Goal: Task Accomplishment & Management: Manage account settings

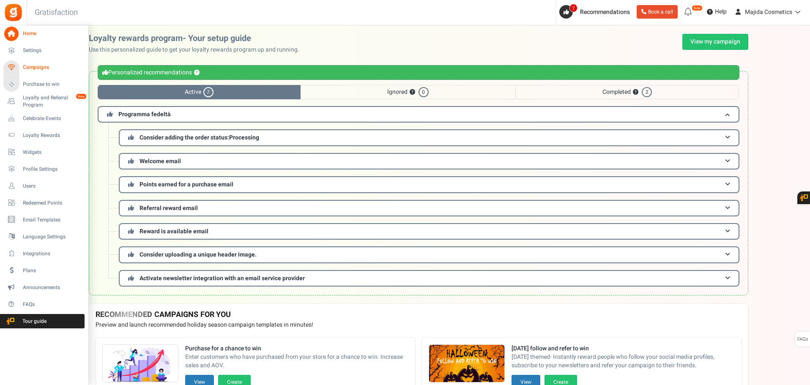
click at [36, 69] on span "Campaigns" at bounding box center [52, 67] width 59 height 7
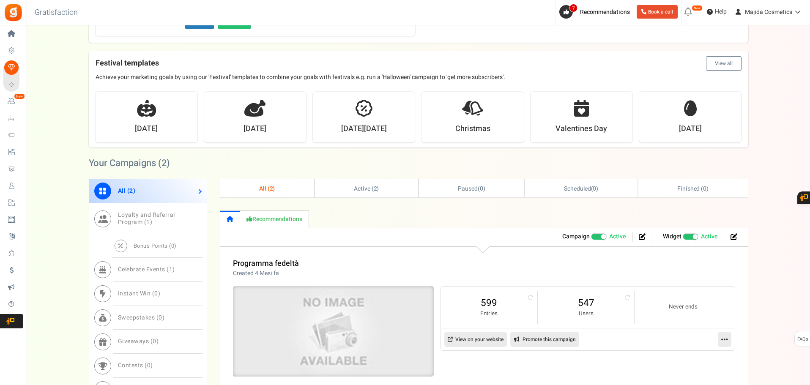
scroll to position [338, 0]
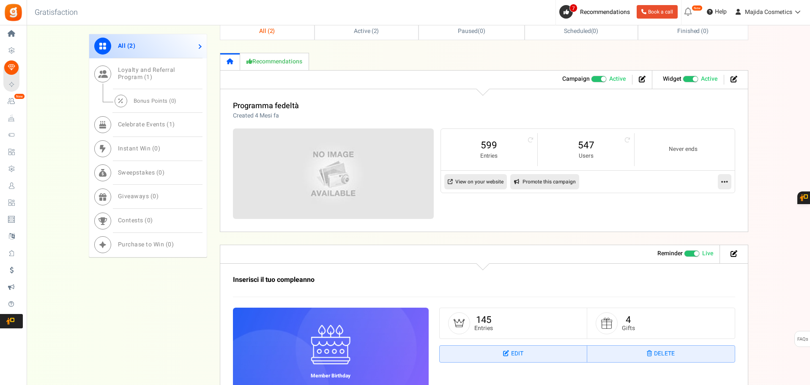
click at [392, 113] on div "Programma fedeltà Created 4 Mesi fa" at bounding box center [484, 111] width 502 height 18
click at [402, 159] on img at bounding box center [334, 174] width 302 height 136
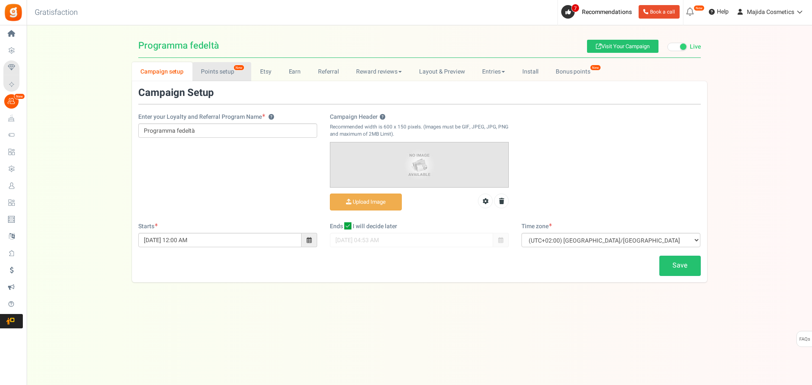
click at [217, 74] on link "Points setup New" at bounding box center [221, 71] width 59 height 19
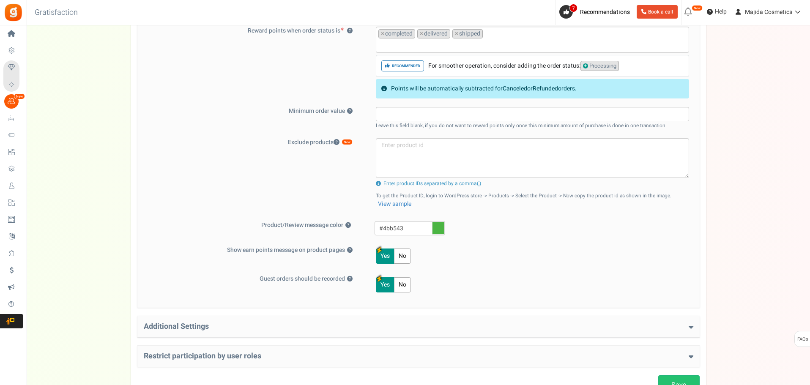
scroll to position [353, 0]
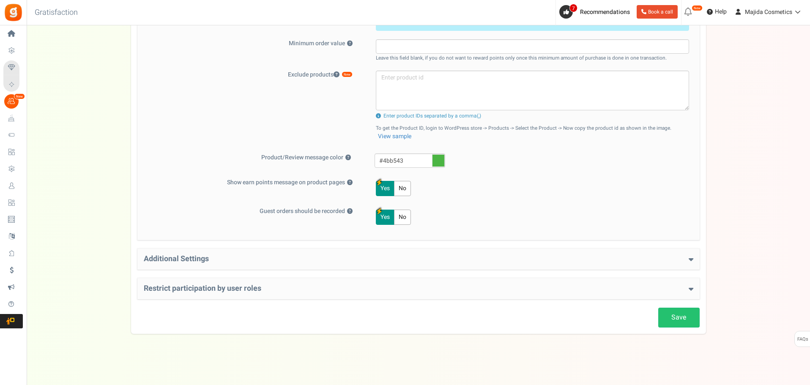
click at [193, 285] on h4 "Restrict participation by user roles" at bounding box center [419, 289] width 550 height 8
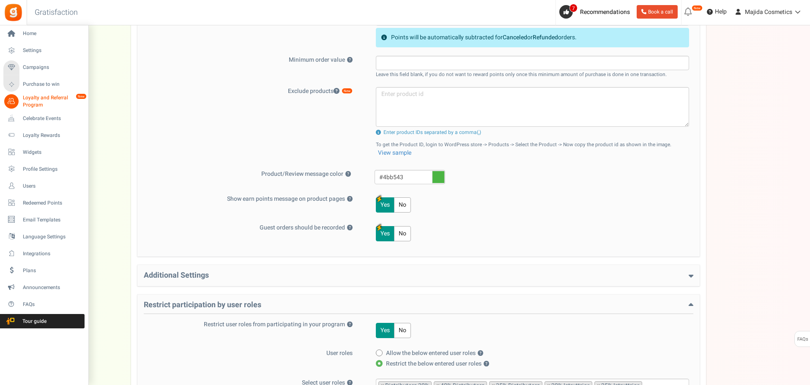
scroll to position [181, 0]
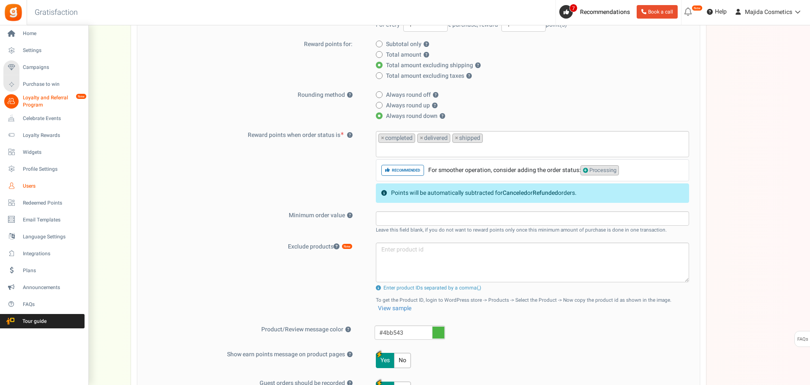
click at [35, 183] on span "Users" at bounding box center [52, 186] width 59 height 7
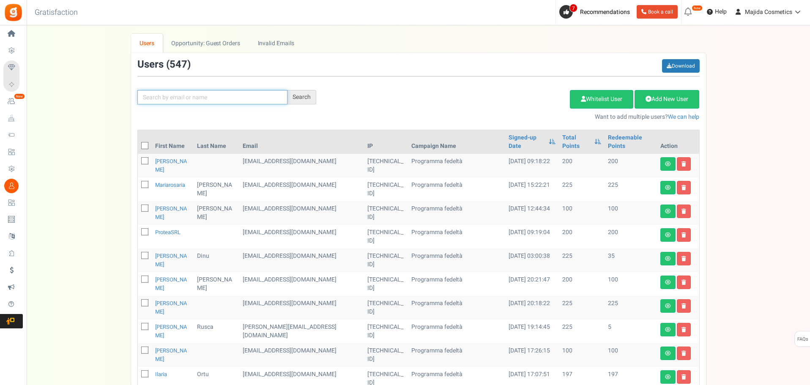
click at [220, 102] on input "text" at bounding box center [212, 97] width 150 height 14
paste input "Nagorna"
type input "Nagorna"
click at [296, 99] on div "Search" at bounding box center [302, 97] width 29 height 14
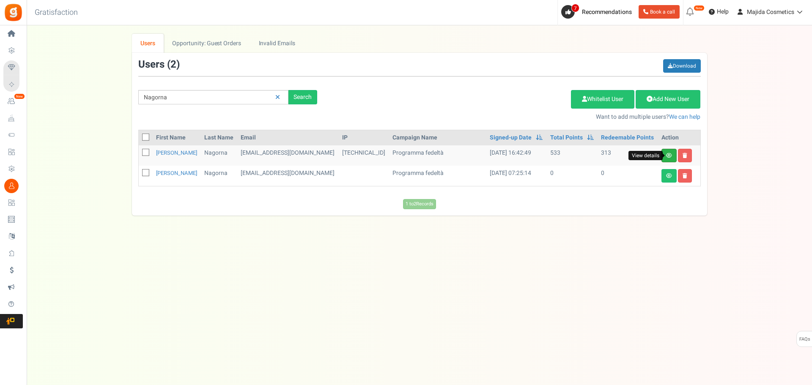
click at [670, 156] on icon at bounding box center [669, 155] width 6 height 5
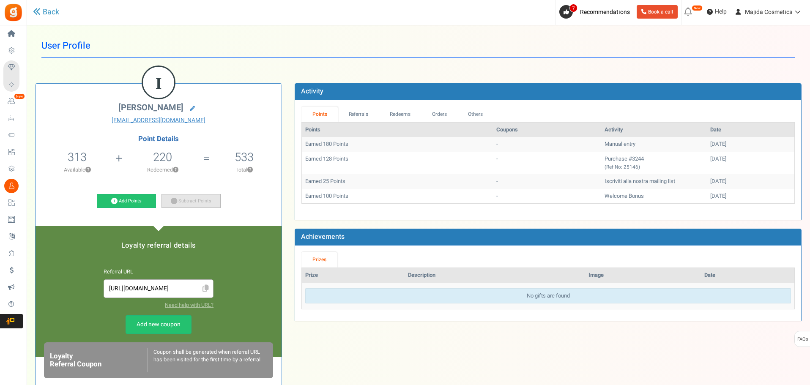
click at [189, 200] on link "Subtract Points" at bounding box center [191, 201] width 59 height 14
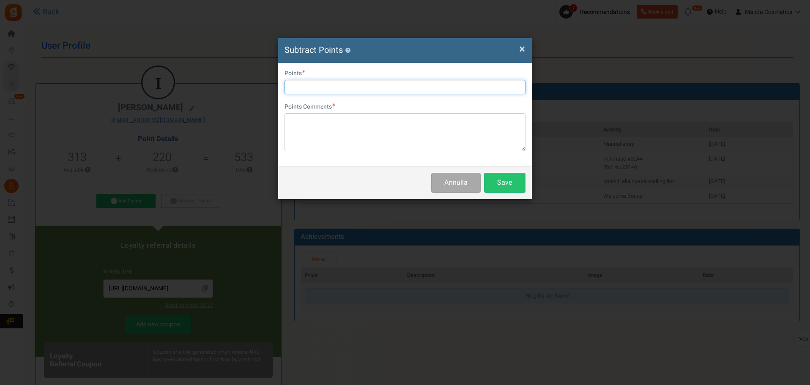
click at [310, 92] on input "text" at bounding box center [405, 87] width 241 height 14
type input "533"
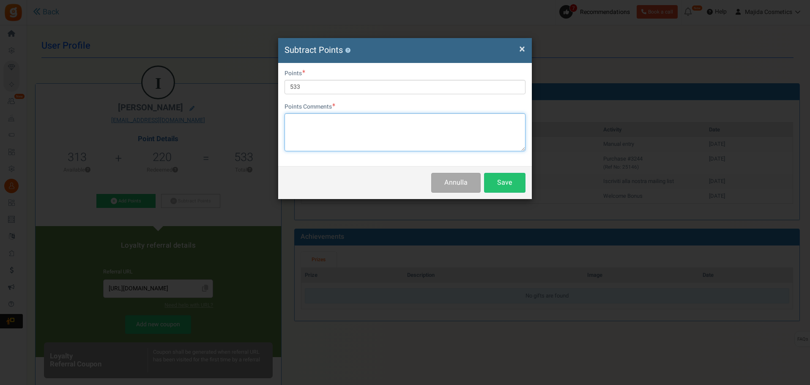
click at [328, 136] on textarea at bounding box center [405, 132] width 241 height 38
type textarea "[PERSON_NAME]"
type textarea "'"
type textarea "no points for instruct."
click at [504, 184] on button "Save" at bounding box center [504, 183] width 41 height 20
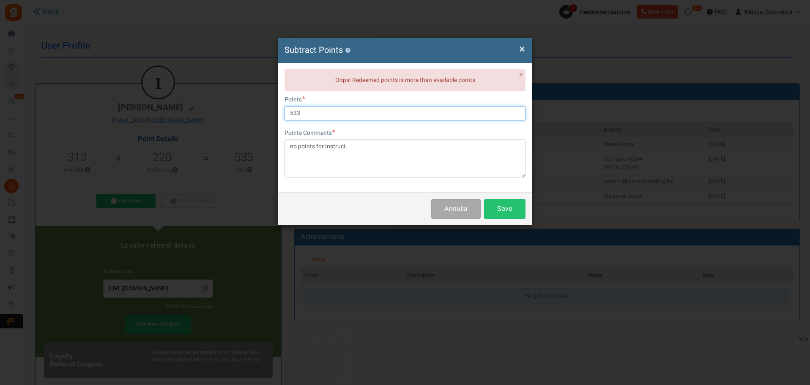
click at [308, 113] on input "533" at bounding box center [405, 113] width 241 height 14
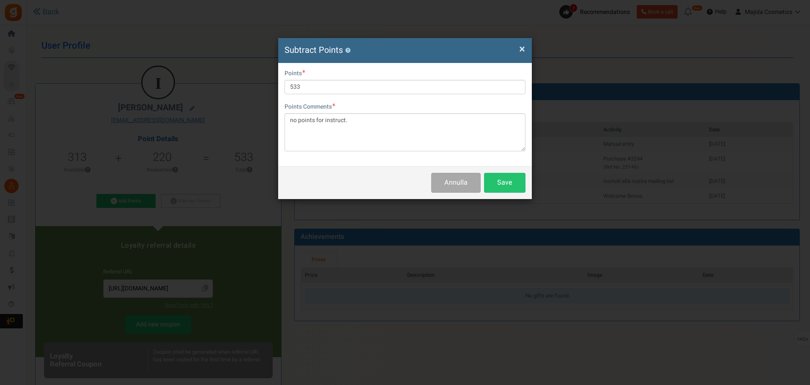
click at [523, 53] on span "×" at bounding box center [522, 49] width 6 height 16
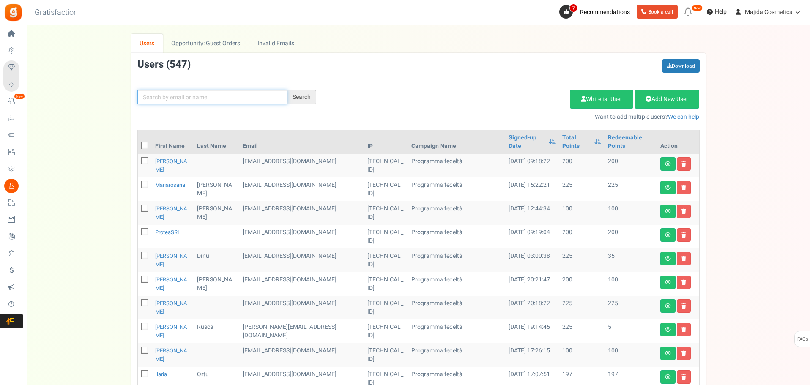
click at [176, 99] on input "text" at bounding box center [212, 97] width 150 height 14
paste input "no points for instruct."
type input "nagorna"
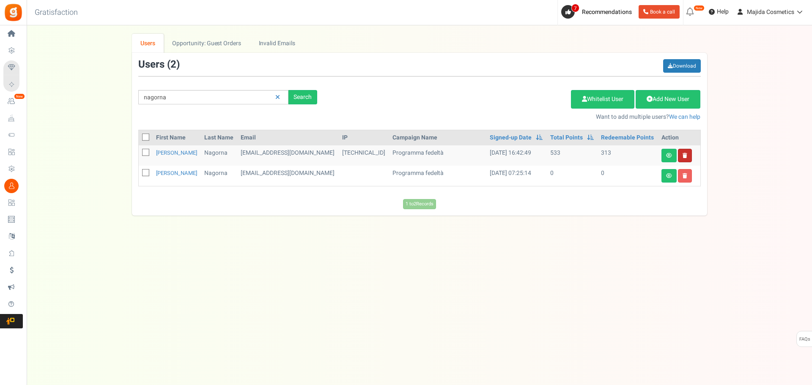
click at [687, 155] on link at bounding box center [685, 156] width 14 height 14
click at [670, 156] on icon at bounding box center [669, 155] width 6 height 5
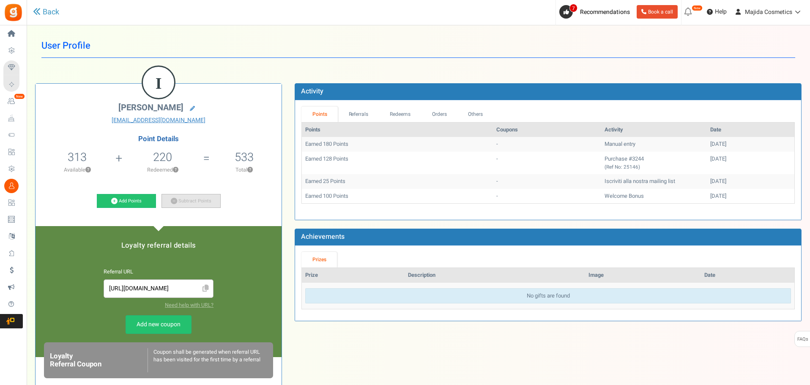
click at [191, 200] on link "Subtract Points" at bounding box center [191, 201] width 59 height 14
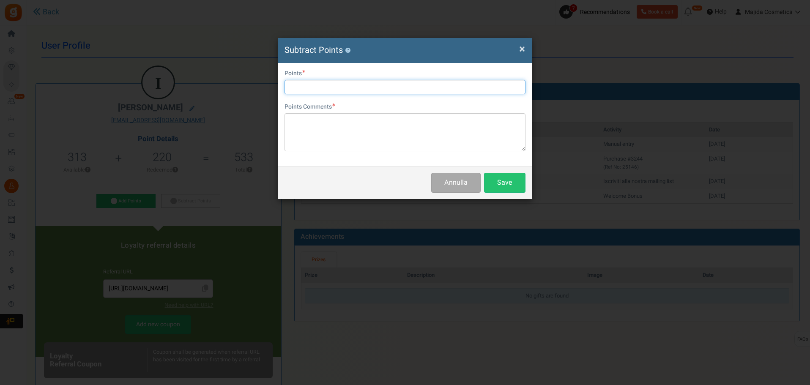
click at [321, 87] on input "text" at bounding box center [405, 87] width 241 height 14
type input "313"
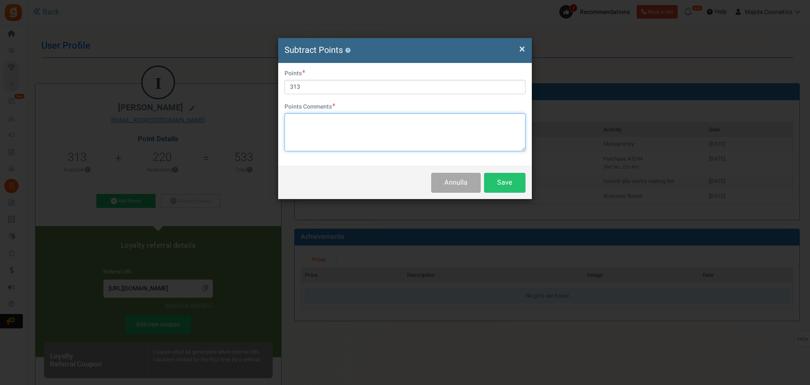
click at [317, 137] on textarea at bounding box center [405, 132] width 241 height 38
paste textarea "no points for instruct."
type textarea "no points for instruct."
click at [494, 181] on button "Save" at bounding box center [504, 183] width 41 height 20
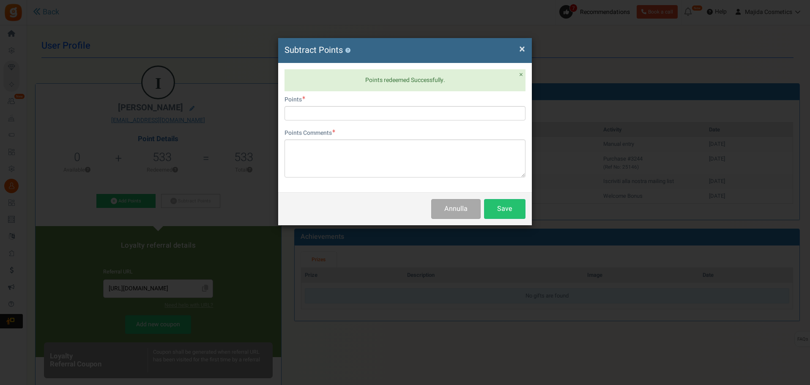
click at [522, 48] on span "×" at bounding box center [522, 49] width 6 height 16
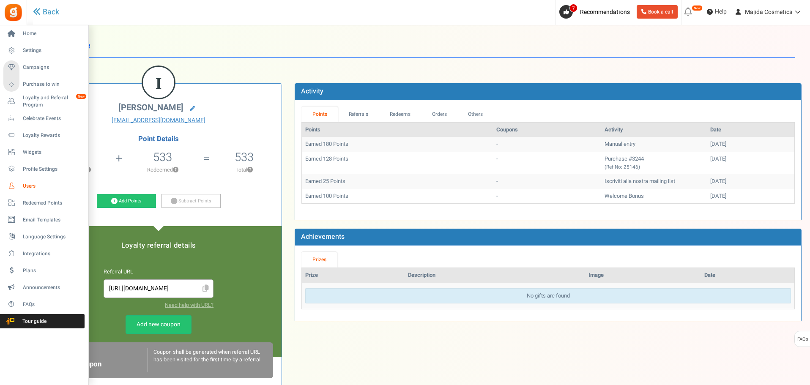
click at [20, 188] on link "Users" at bounding box center [43, 186] width 81 height 14
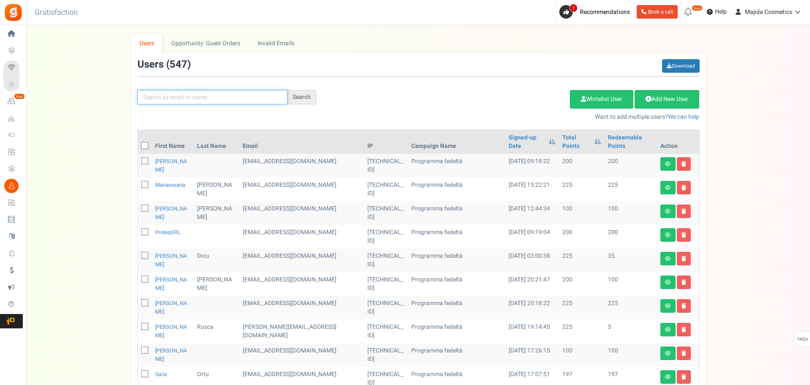
click at [260, 94] on input "text" at bounding box center [212, 97] width 150 height 14
paste input "Malakhova"
type input "Malakhova"
click at [293, 100] on div "Search" at bounding box center [302, 97] width 29 height 14
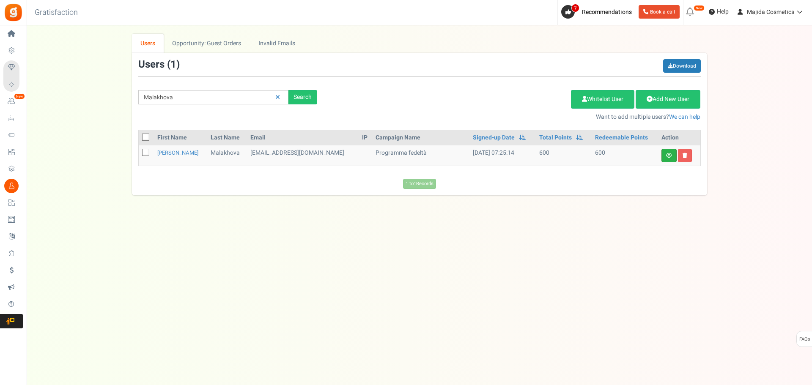
click at [665, 154] on link at bounding box center [669, 156] width 15 height 14
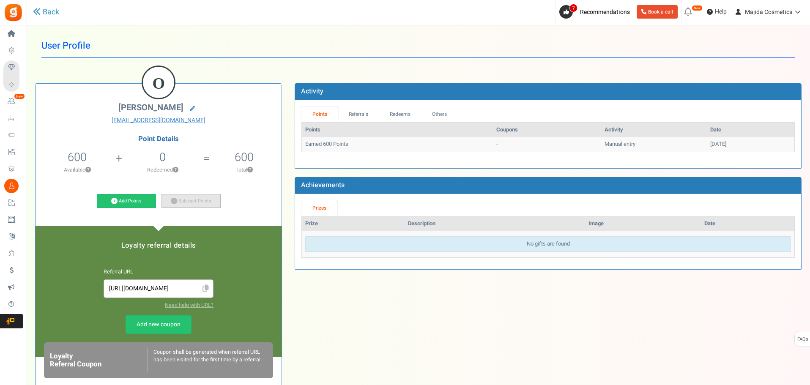
click at [188, 196] on link "Subtract Points" at bounding box center [191, 201] width 59 height 14
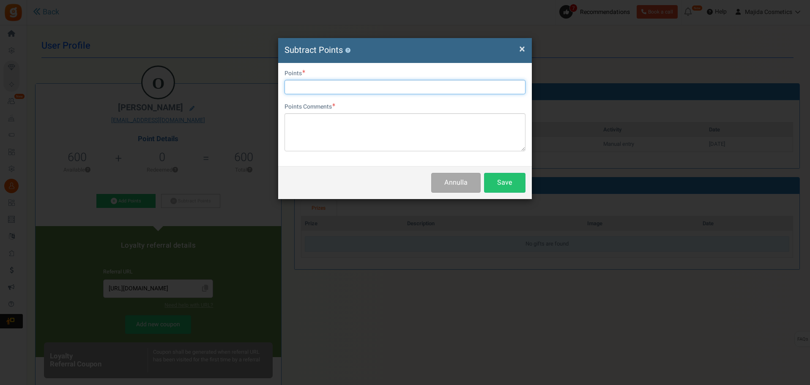
click at [343, 87] on input "text" at bounding box center [405, 87] width 241 height 14
type input "600"
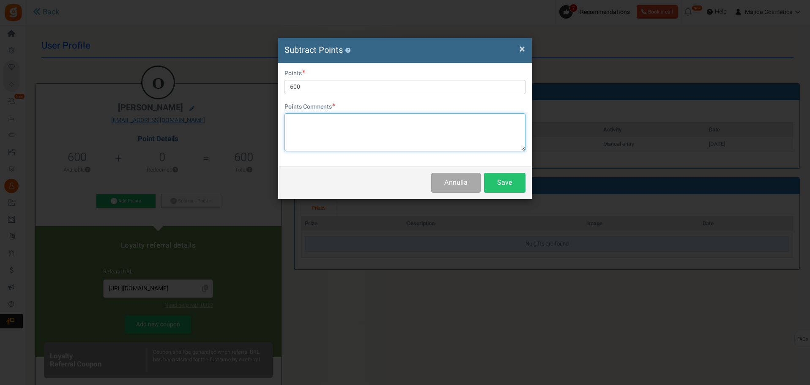
click at [354, 135] on textarea at bounding box center [405, 132] width 241 height 38
paste textarea "Malakhova"
type textarea "no points for istr."
click at [494, 182] on button "Save" at bounding box center [504, 183] width 41 height 20
click at [523, 48] on span "×" at bounding box center [522, 49] width 6 height 16
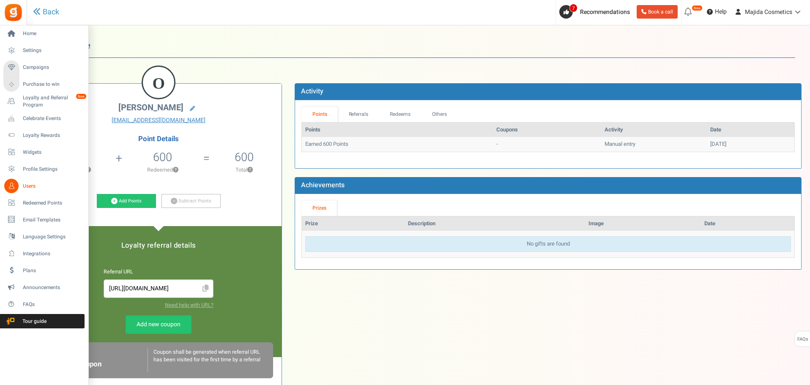
click at [34, 187] on span "Users" at bounding box center [52, 186] width 59 height 7
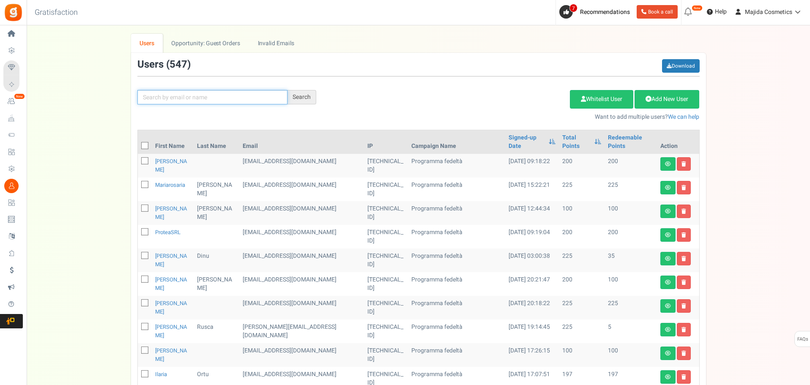
click at [178, 97] on input "text" at bounding box center [212, 97] width 150 height 14
paste input "[PERSON_NAME]"
type input "[PERSON_NAME]"
click at [310, 99] on div "Search" at bounding box center [302, 97] width 29 height 14
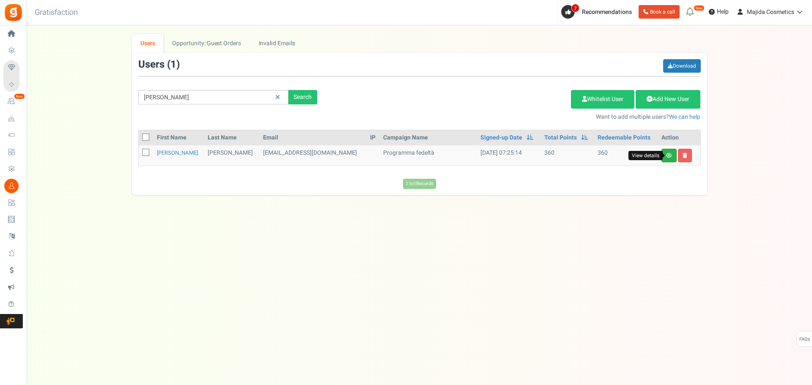
click at [667, 155] on icon at bounding box center [669, 155] width 6 height 5
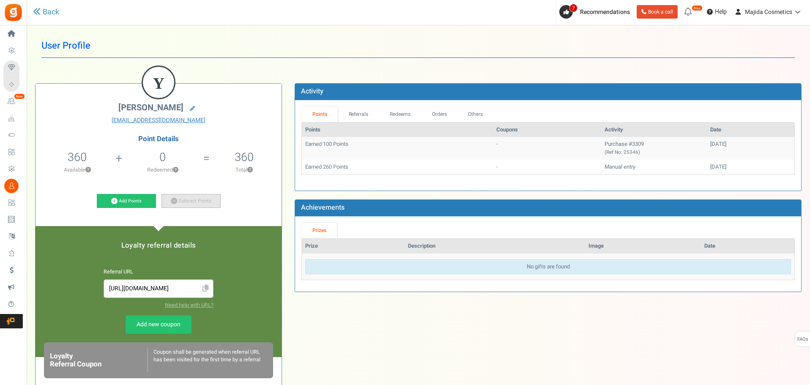
click at [188, 198] on link "Subtract Points" at bounding box center [191, 201] width 59 height 14
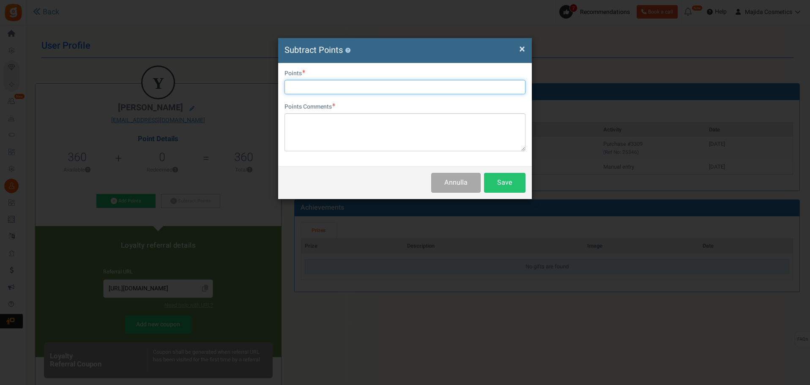
drag, startPoint x: 302, startPoint y: 83, endPoint x: 310, endPoint y: 83, distance: 8.5
click at [302, 83] on input "text" at bounding box center [405, 87] width 241 height 14
type input "360"
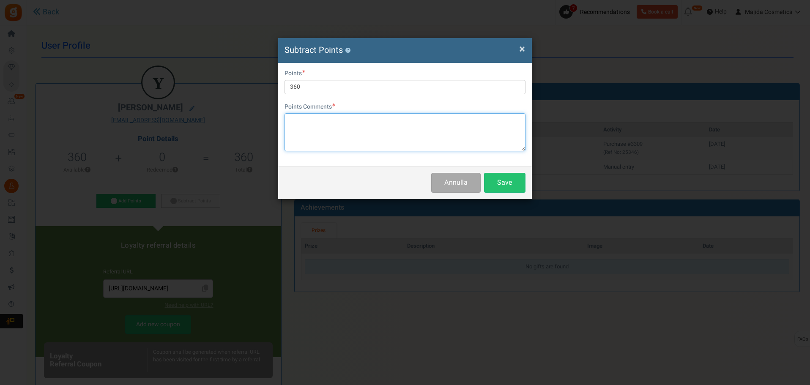
click at [333, 129] on textarea at bounding box center [405, 132] width 241 height 38
type textarea "no points for istr"
click at [497, 189] on button "Save" at bounding box center [504, 183] width 41 height 20
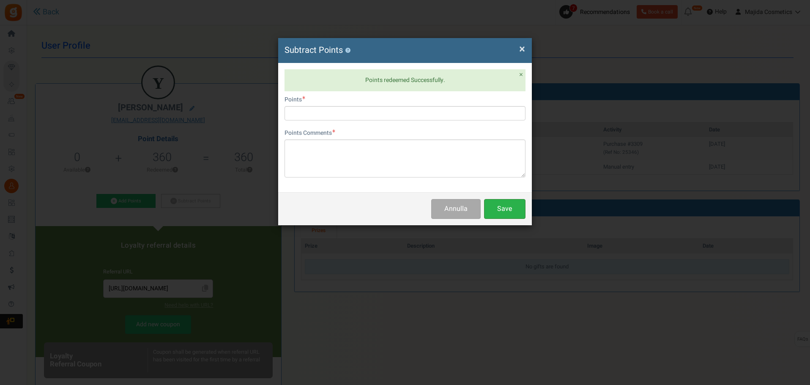
click at [515, 203] on button "Save" at bounding box center [504, 209] width 41 height 20
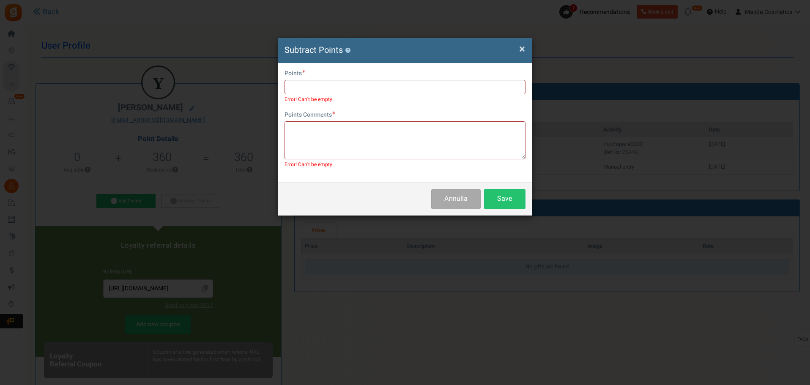
click at [524, 45] on span "×" at bounding box center [522, 49] width 6 height 16
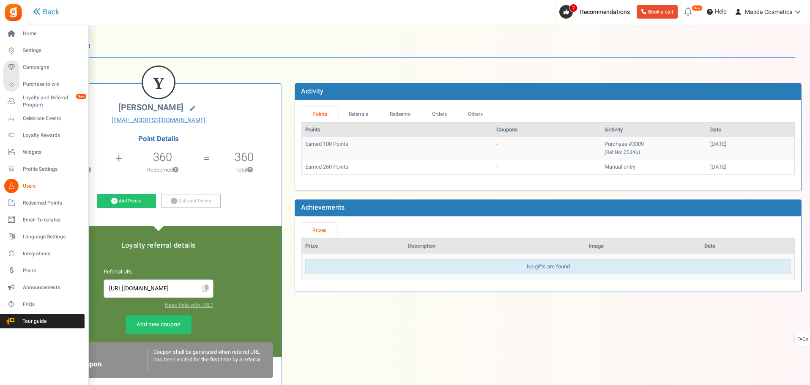
click at [25, 188] on span "Users" at bounding box center [52, 186] width 59 height 7
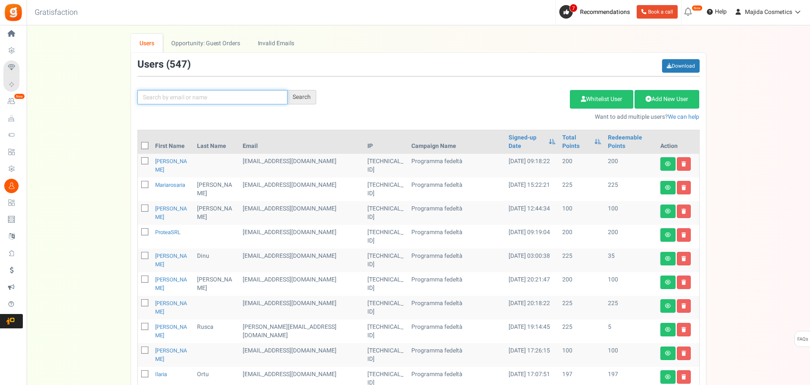
click at [229, 98] on input "text" at bounding box center [212, 97] width 150 height 14
paste input "Morbidelli"
click at [286, 96] on input "Morbidelli" at bounding box center [212, 97] width 150 height 14
type input "Morbidelli"
click at [305, 92] on div "Search" at bounding box center [302, 97] width 29 height 14
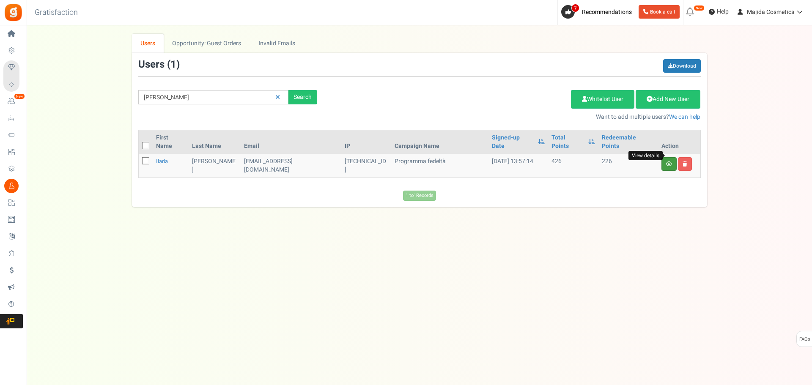
click at [667, 162] on icon at bounding box center [669, 164] width 6 height 5
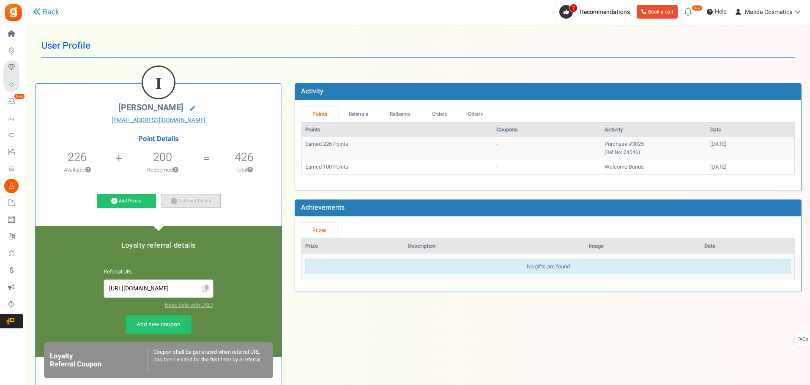
click at [185, 197] on link "Subtract Points" at bounding box center [191, 201] width 59 height 14
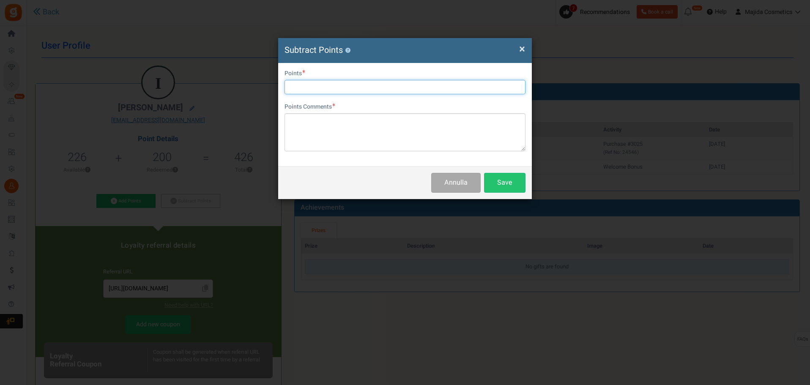
click at [337, 88] on input "text" at bounding box center [405, 87] width 241 height 14
type input "226"
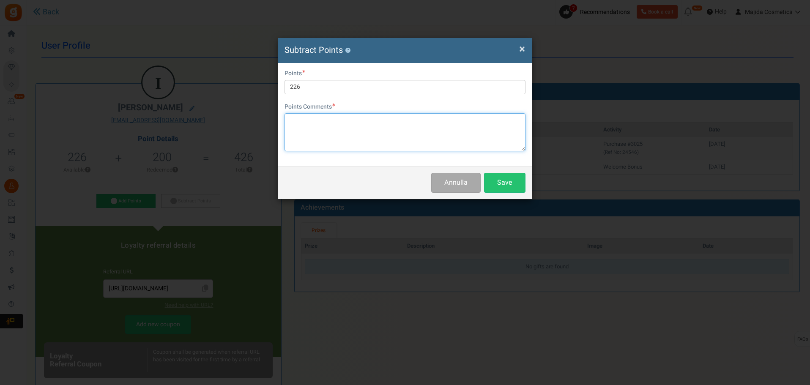
click at [351, 138] on textarea at bounding box center [405, 132] width 241 height 38
type textarea "no points for istr"
click at [500, 174] on button "Save" at bounding box center [504, 183] width 41 height 20
click at [526, 49] on div "× Close Subtract Points ?" at bounding box center [405, 50] width 254 height 25
click at [522, 48] on span "×" at bounding box center [522, 49] width 6 height 16
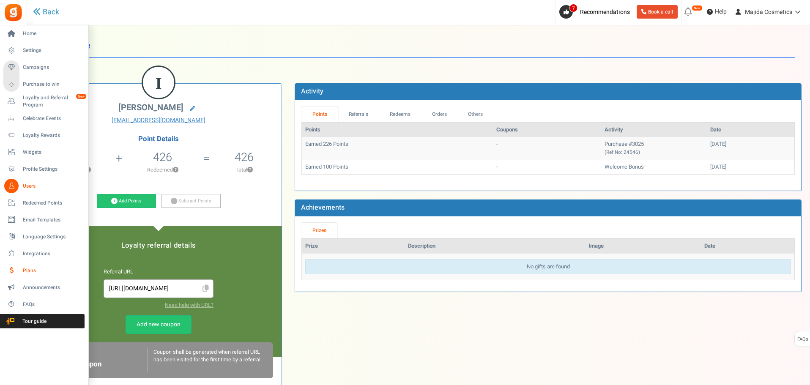
click at [27, 269] on span "Plans" at bounding box center [52, 270] width 59 height 7
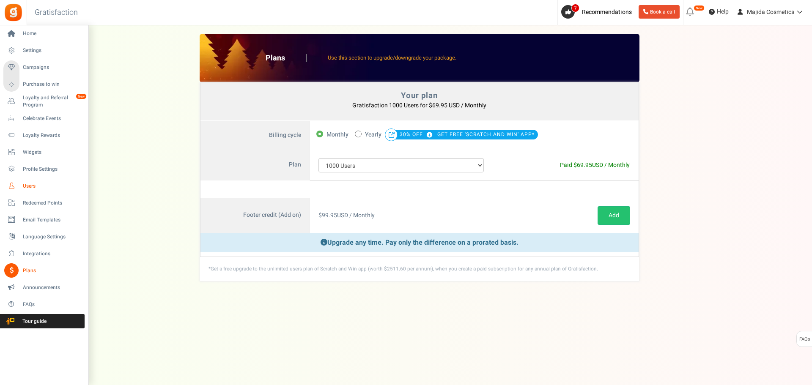
click at [33, 187] on span "Users" at bounding box center [52, 186] width 59 height 7
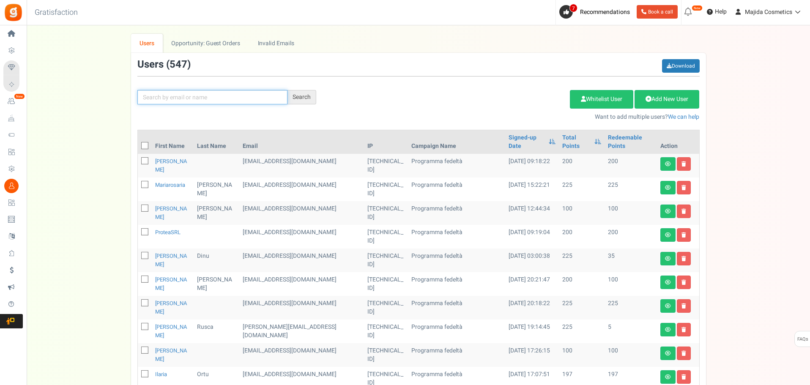
click at [221, 99] on input "text" at bounding box center [212, 97] width 150 height 14
paste input "ilariamorbidelli8@gmail.con"
click at [300, 101] on div "Search" at bounding box center [302, 97] width 29 height 14
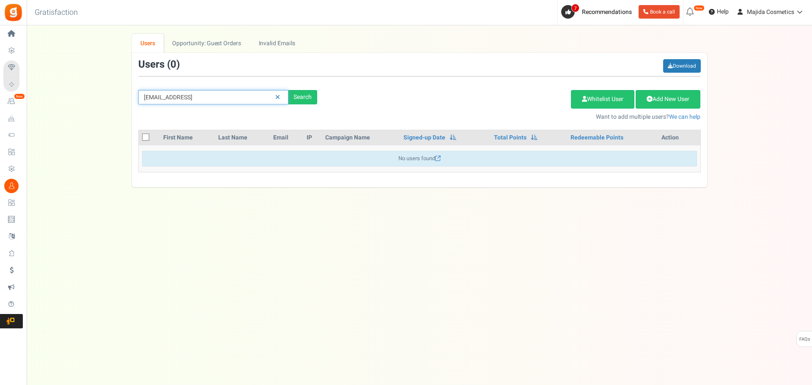
click at [154, 98] on input "ilariamorbidelli8@gmail.con" at bounding box center [213, 97] width 150 height 14
click at [300, 98] on div "Search" at bounding box center [302, 97] width 29 height 14
drag, startPoint x: 229, startPoint y: 94, endPoint x: 104, endPoint y: 103, distance: 124.7
click at [116, 103] on div "We've rolled out a NEW FEATURE! convert potential guest orders to customers. Ch…" at bounding box center [419, 111] width 769 height 154
paste input "Natalia Uritu"
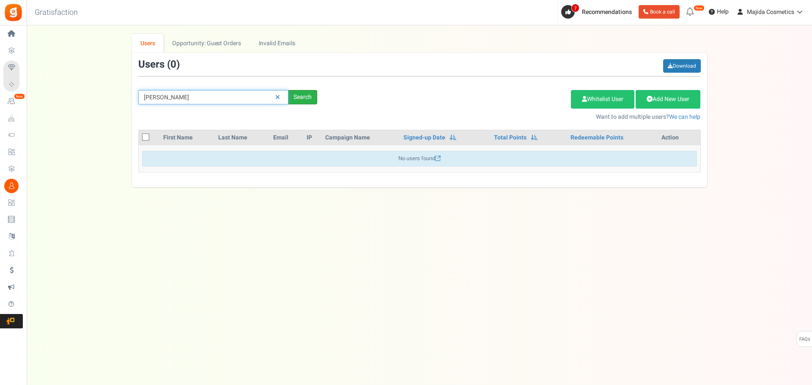
type input "Natalia Uritu"
click at [303, 93] on div "Search" at bounding box center [302, 97] width 29 height 14
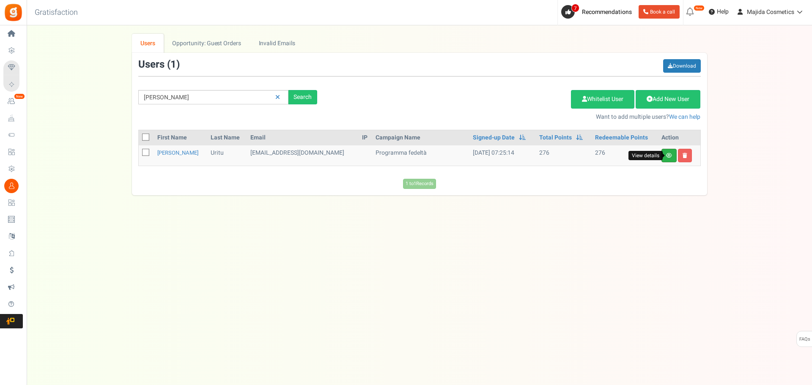
click at [667, 156] on icon at bounding box center [669, 155] width 6 height 5
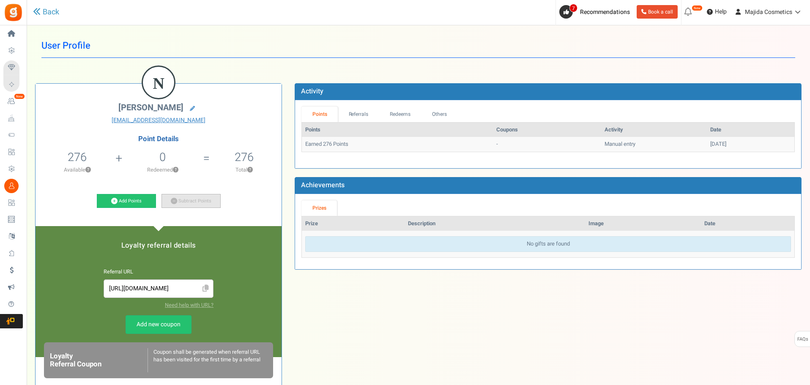
click at [178, 204] on link "Subtract Points" at bounding box center [191, 201] width 59 height 14
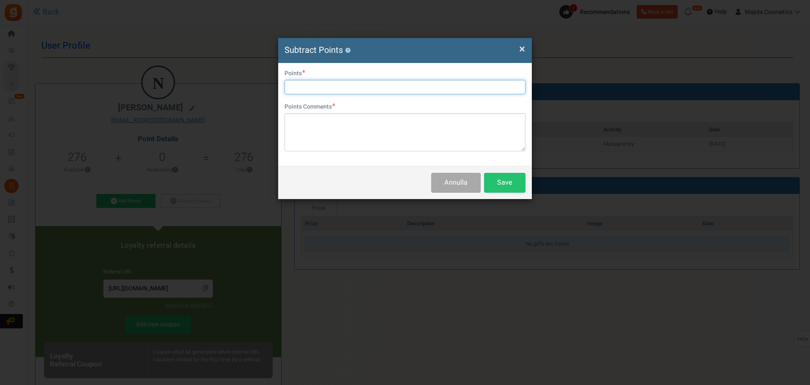
click at [329, 83] on input "text" at bounding box center [405, 87] width 241 height 14
type input "276"
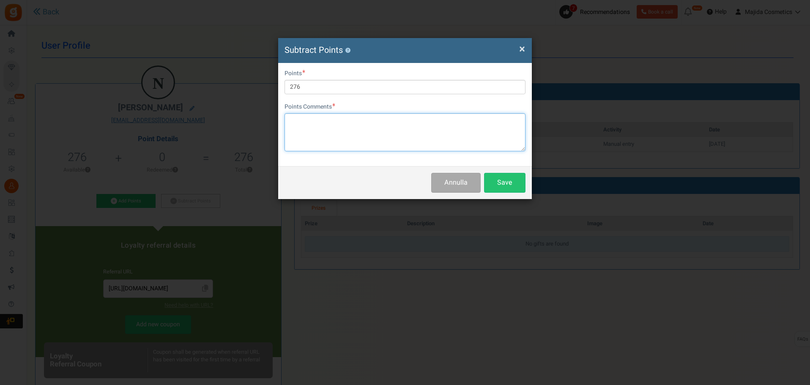
click at [348, 134] on textarea at bounding box center [405, 132] width 241 height 38
click at [325, 123] on textarea "no points for str" at bounding box center [405, 132] width 241 height 38
type textarea "no points for istr"
click at [502, 180] on button "Save" at bounding box center [504, 183] width 41 height 20
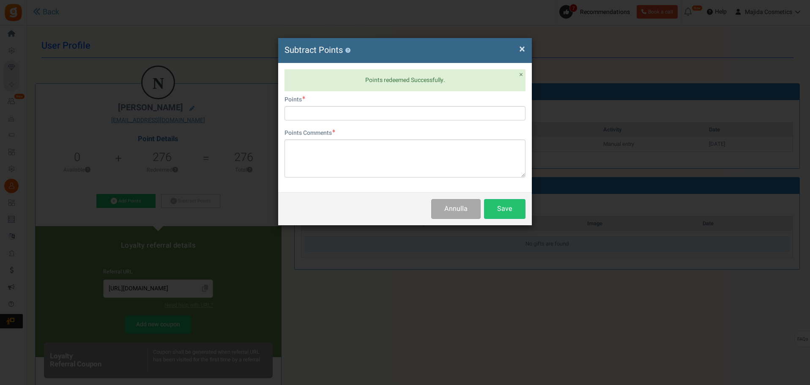
click at [520, 48] on span "×" at bounding box center [522, 49] width 6 height 16
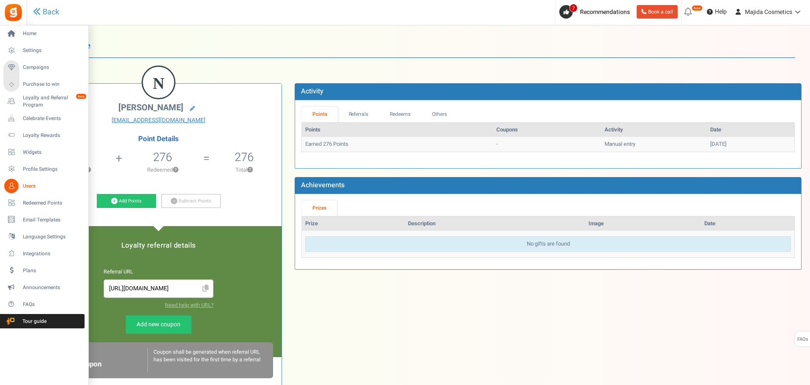
click at [32, 183] on span "Users" at bounding box center [52, 186] width 59 height 7
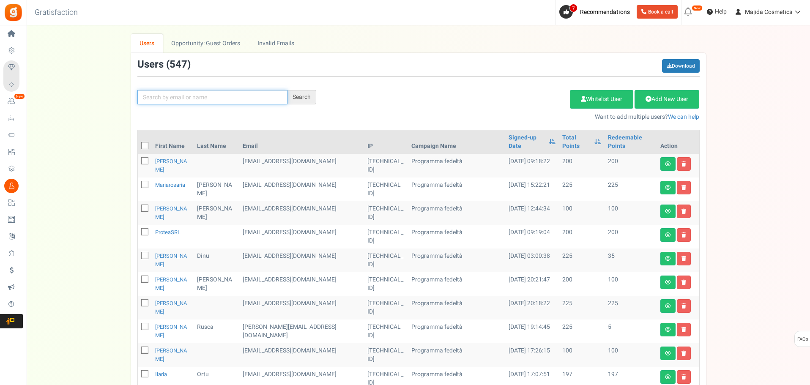
click at [228, 97] on input "text" at bounding box center [212, 97] width 150 height 14
paste input "Vera Covalciuc"
click at [301, 100] on div "Search" at bounding box center [302, 97] width 29 height 14
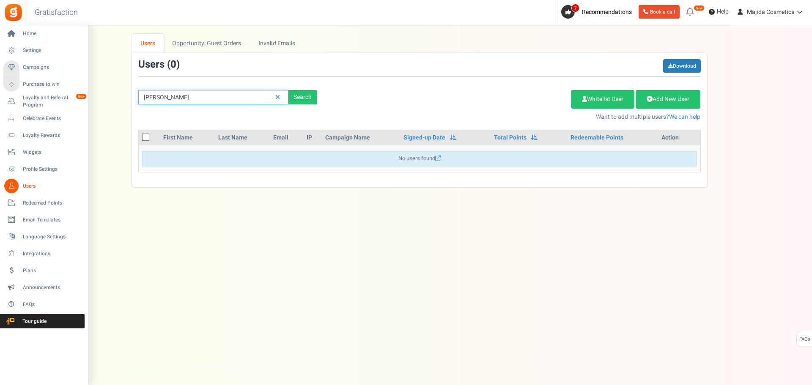
drag, startPoint x: 188, startPoint y: 102, endPoint x: 16, endPoint y: 94, distance: 171.9
click at [0, 98] on div "Home Settings Campaigns Purchase to win Loyalty and Referral Program New Celebr…" at bounding box center [406, 196] width 812 height 343
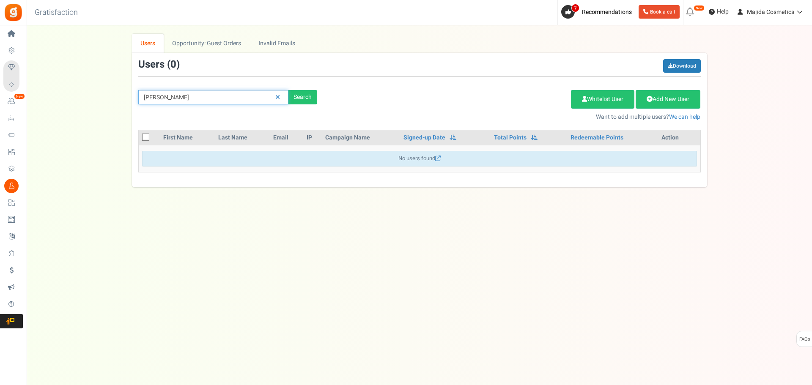
paste input "Pamela Trevisan"
type input "Pamela Trevisan"
click at [307, 97] on div "Search" at bounding box center [302, 97] width 29 height 14
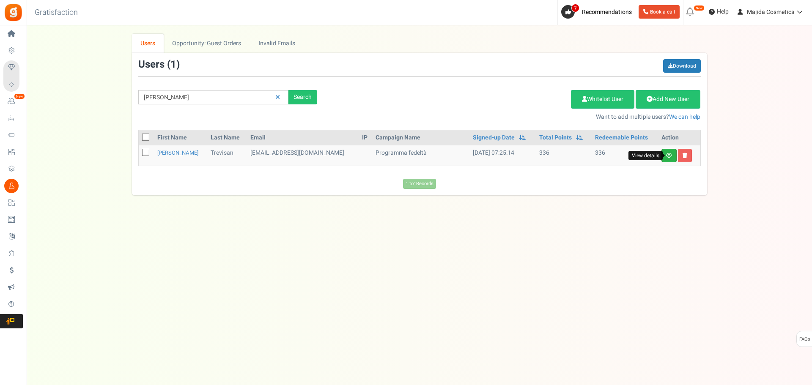
click at [669, 155] on icon at bounding box center [669, 155] width 6 height 5
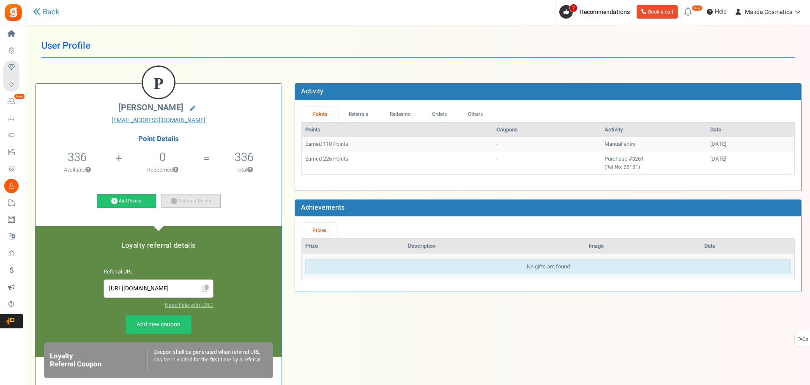
click at [184, 198] on link "Subtract Points" at bounding box center [191, 201] width 59 height 14
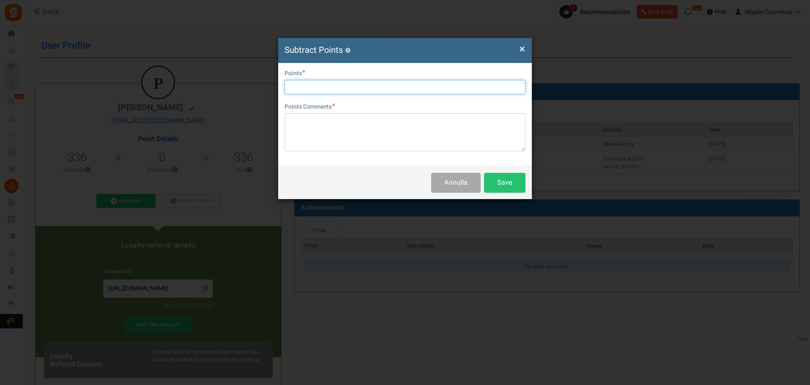
click at [312, 87] on input "text" at bounding box center [405, 87] width 241 height 14
type input "336"
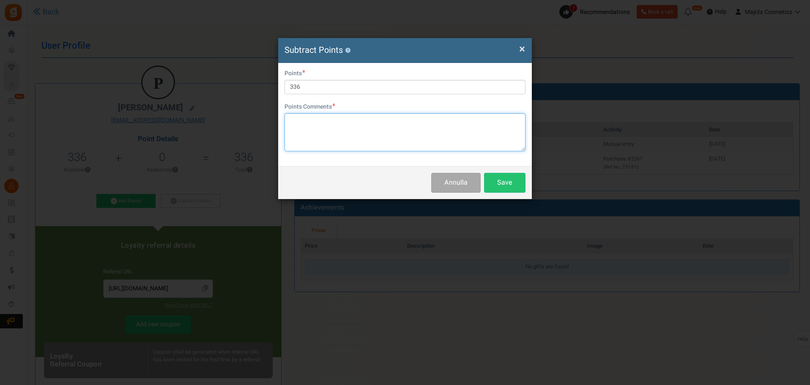
click at [316, 127] on textarea at bounding box center [405, 132] width 241 height 38
type textarea "no points for istr"
click at [492, 186] on button "Save" at bounding box center [504, 183] width 41 height 20
click at [520, 51] on span "×" at bounding box center [522, 49] width 6 height 16
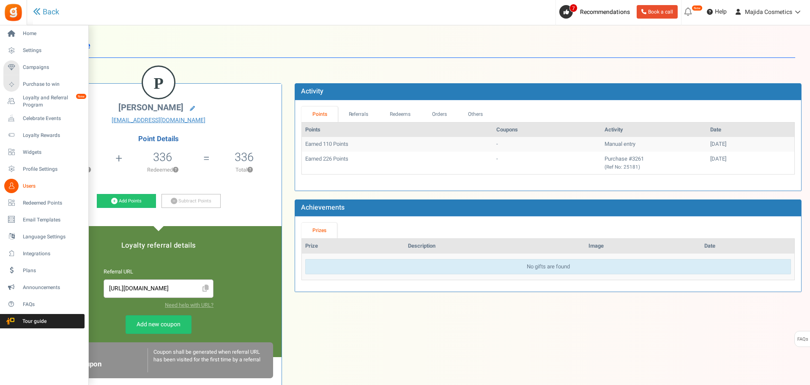
click at [25, 186] on span "Users" at bounding box center [52, 186] width 59 height 7
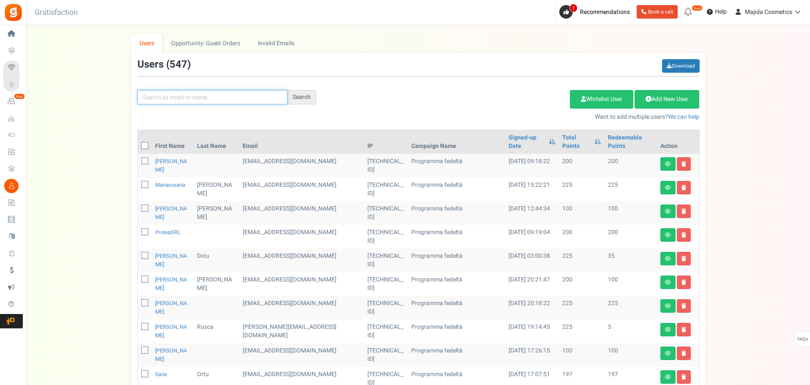
click at [256, 97] on input "text" at bounding box center [212, 97] width 150 height 14
paste input "Roberta Mandelli"
type input "Roberta Mandelli"
click at [295, 96] on div "Search" at bounding box center [302, 97] width 29 height 14
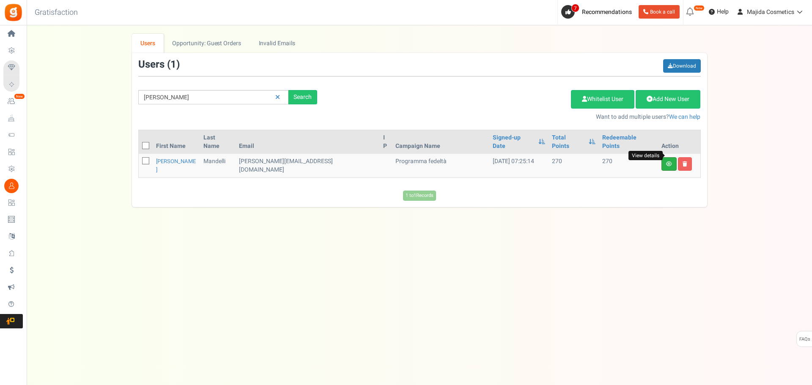
click at [670, 162] on icon at bounding box center [669, 164] width 6 height 5
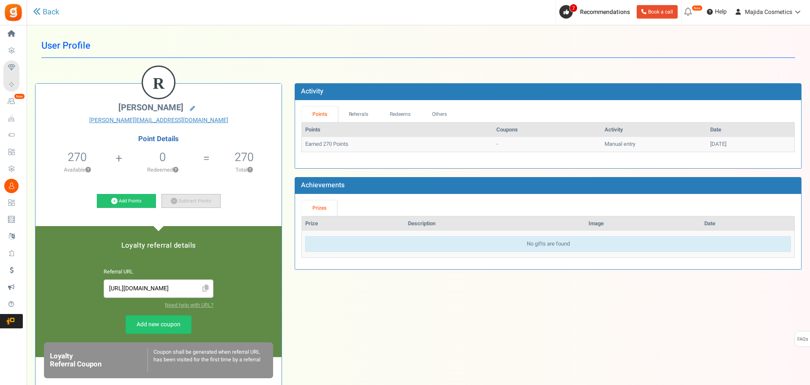
click at [194, 199] on link "Subtract Points" at bounding box center [191, 201] width 59 height 14
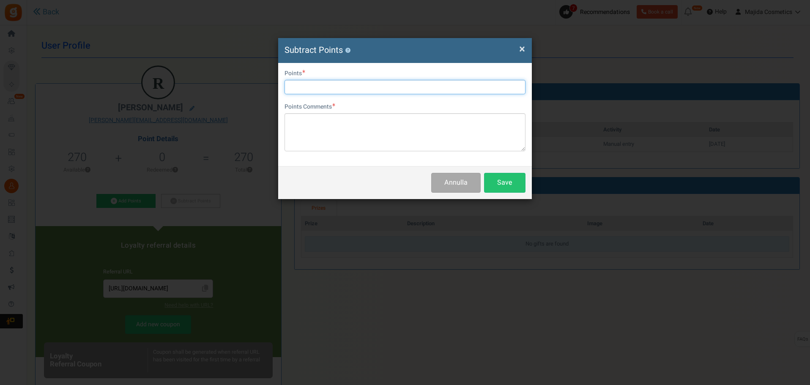
click at [321, 88] on input "text" at bounding box center [405, 87] width 241 height 14
type input "270"
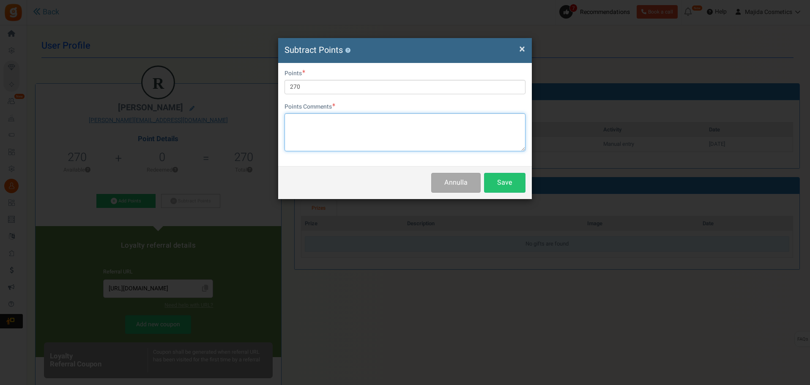
click at [340, 140] on textarea at bounding box center [405, 132] width 241 height 38
type textarea "no points for istr."
click at [513, 181] on button "Save" at bounding box center [504, 183] width 41 height 20
click at [521, 47] on span "×" at bounding box center [522, 49] width 6 height 16
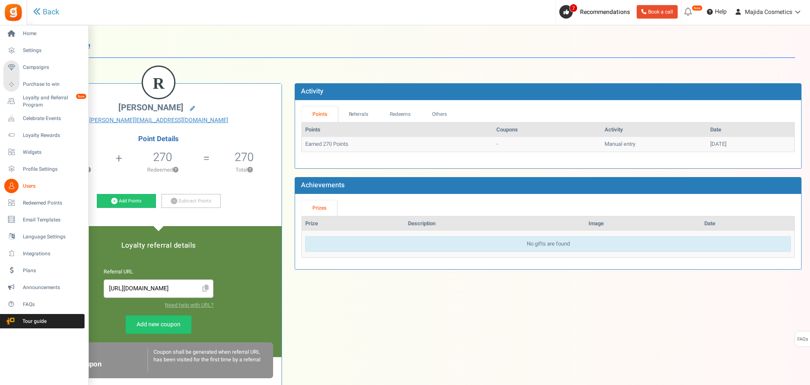
click at [33, 189] on span "Users" at bounding box center [52, 186] width 59 height 7
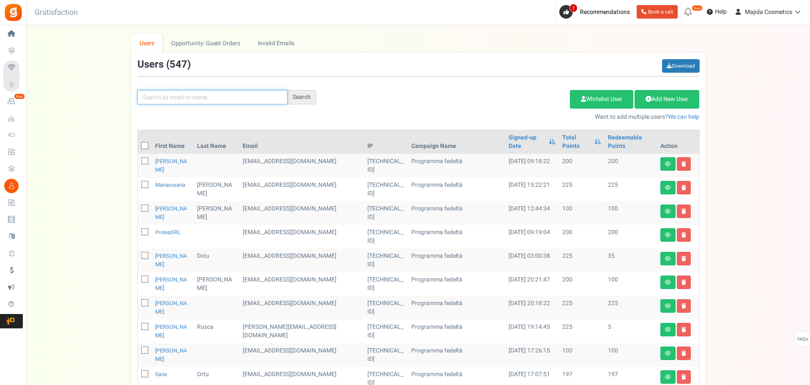
click at [213, 100] on input "text" at bounding box center [212, 97] width 150 height 14
paste input "Roberta Mandelli"
click at [313, 95] on div "Search" at bounding box center [302, 97] width 29 height 14
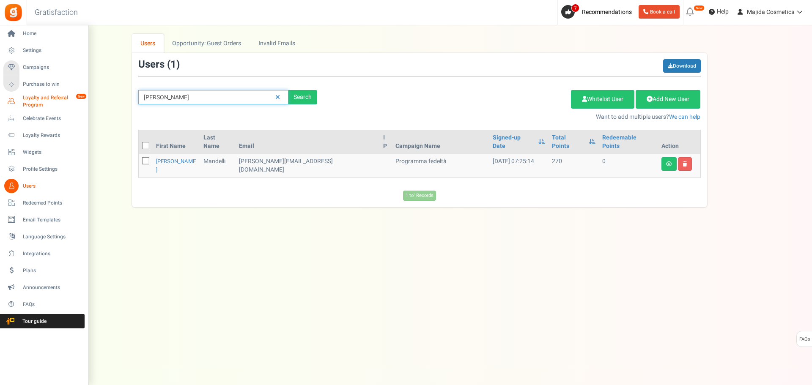
drag, startPoint x: 233, startPoint y: 96, endPoint x: 31, endPoint y: 101, distance: 201.8
click at [14, 112] on div "Home Settings Campaigns Purchase to win Loyalty and Referral Program New Celebr…" at bounding box center [406, 196] width 812 height 343
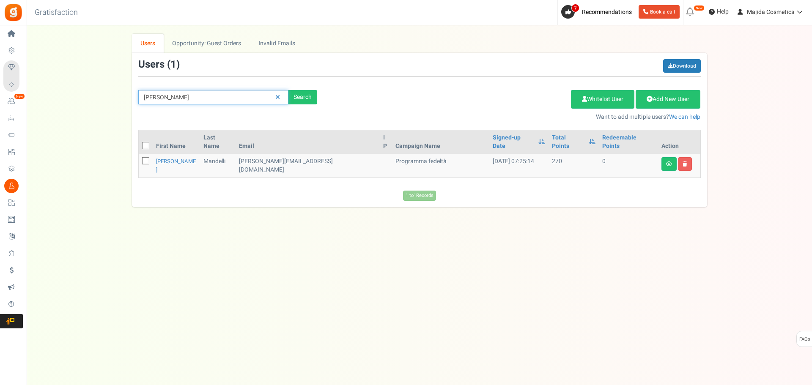
paste input "Sergey Vezhnin"
click at [295, 97] on div "Search" at bounding box center [302, 97] width 29 height 14
drag, startPoint x: 232, startPoint y: 106, endPoint x: 69, endPoint y: 113, distance: 163.4
click at [59, 115] on div "We've rolled out a NEW FEATURE! convert potential guest orders to customers. Ch…" at bounding box center [419, 120] width 769 height 173
paste input "Tetyana Tsyba"
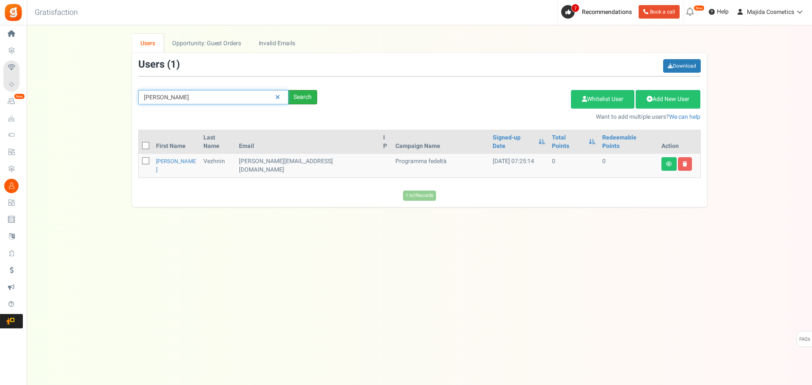
type input "Tetyana Tsyba"
click at [309, 94] on div "Search" at bounding box center [302, 97] width 29 height 14
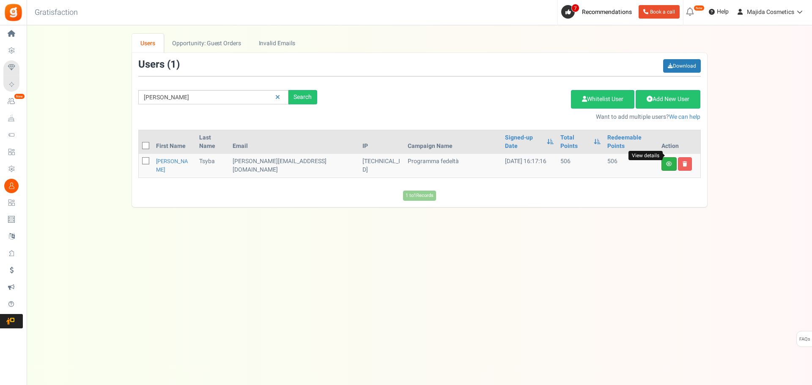
click at [668, 162] on icon at bounding box center [669, 164] width 6 height 5
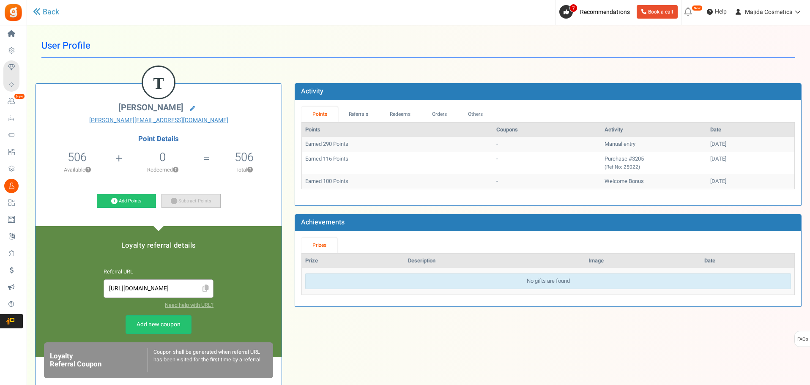
click at [181, 205] on link "Subtract Points" at bounding box center [191, 201] width 59 height 14
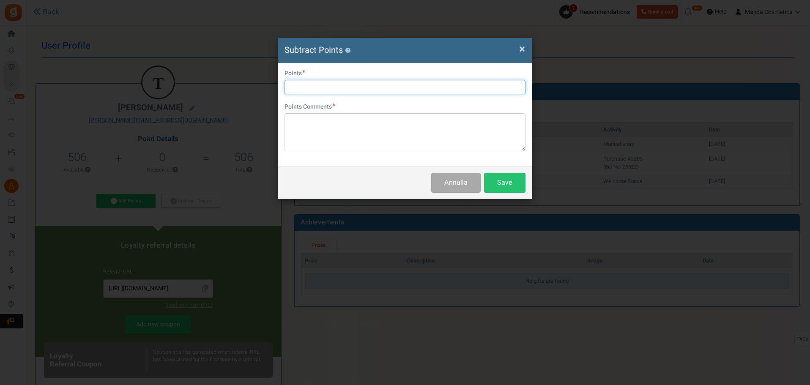
click at [316, 91] on input "text" at bounding box center [405, 87] width 241 height 14
type input "506"
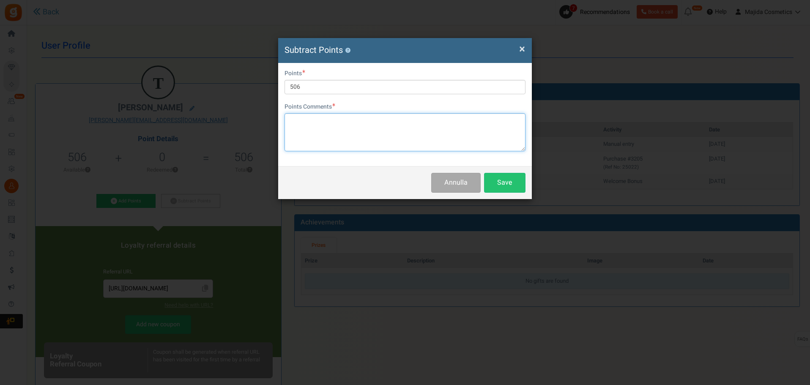
click at [373, 130] on textarea at bounding box center [405, 132] width 241 height 38
type textarea "no points for istr"
click at [505, 174] on button "Save" at bounding box center [504, 183] width 41 height 20
click at [523, 51] on span "×" at bounding box center [522, 49] width 6 height 16
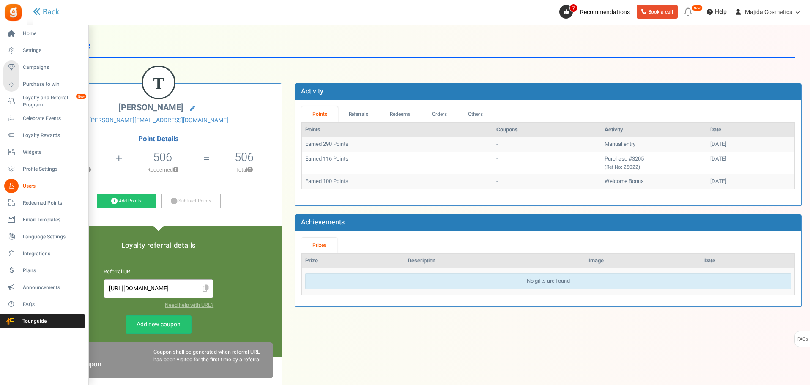
click at [22, 184] on link "Users" at bounding box center [43, 186] width 81 height 14
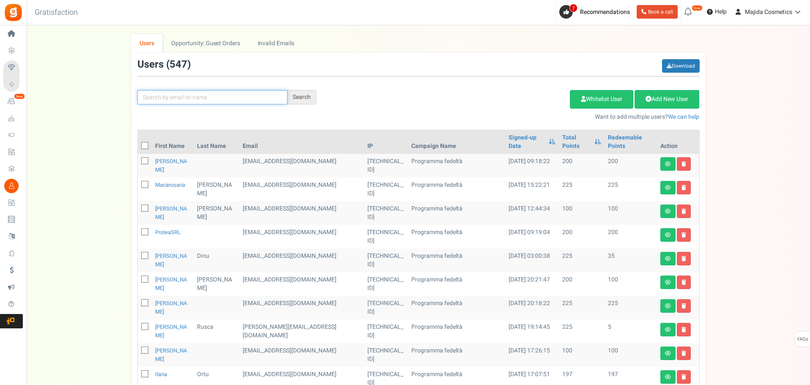
click at [274, 95] on input "text" at bounding box center [212, 97] width 150 height 14
paste input "theresa ricco"
click at [300, 98] on div "Search" at bounding box center [302, 97] width 29 height 14
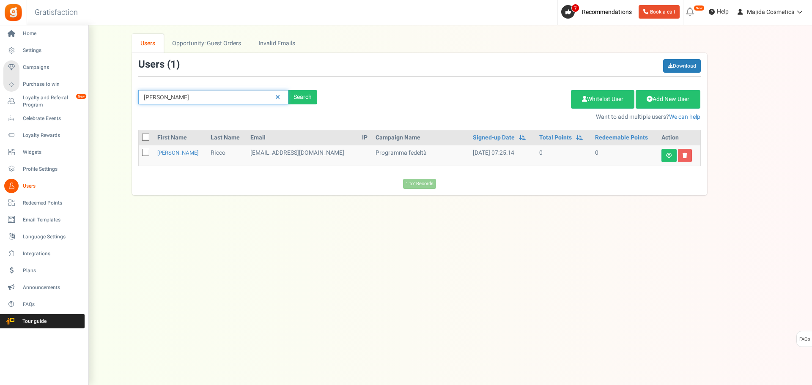
drag, startPoint x: 211, startPoint y: 98, endPoint x: 0, endPoint y: 104, distance: 211.1
click at [0, 104] on div "Home Settings Campaigns Purchase to win Loyalty and Referral Program New Celebr…" at bounding box center [406, 196] width 812 height 343
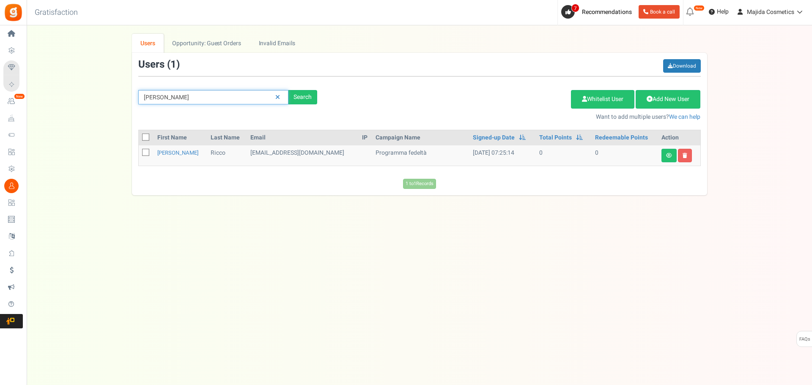
paste input "Davide To"
type input "Davide Tocco"
click at [293, 91] on div "Search" at bounding box center [302, 97] width 29 height 14
click at [667, 158] on icon at bounding box center [669, 155] width 6 height 5
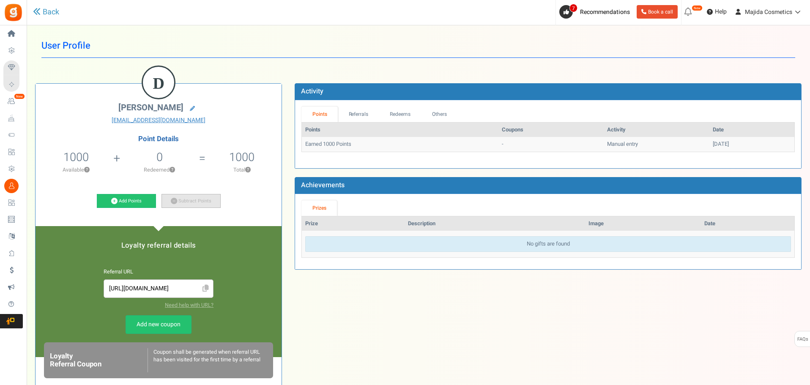
click at [190, 198] on link "Subtract Points" at bounding box center [191, 201] width 59 height 14
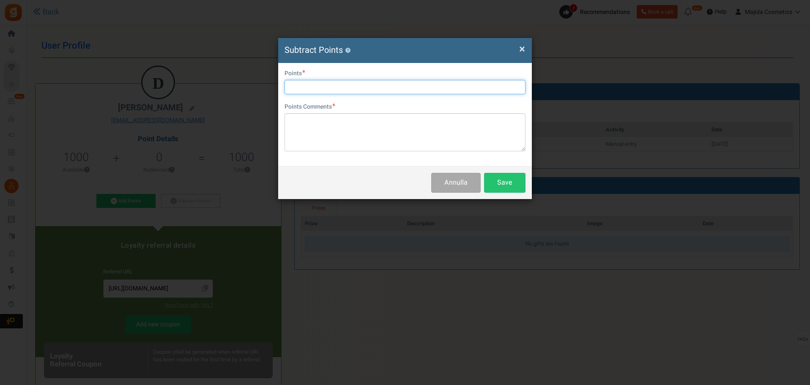
click at [329, 93] on input "text" at bounding box center [405, 87] width 241 height 14
type input "1000"
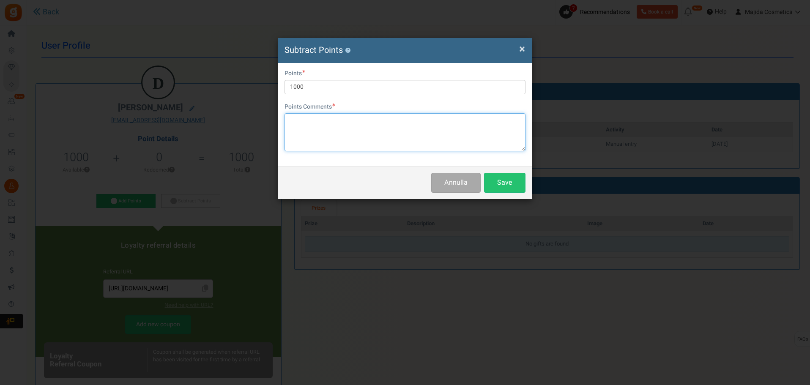
drag, startPoint x: 339, startPoint y: 128, endPoint x: 355, endPoint y: 107, distance: 26.9
click at [340, 128] on textarea at bounding box center [405, 132] width 241 height 38
type textarea "no points for istr"
click at [507, 176] on button "Save" at bounding box center [504, 183] width 41 height 20
click at [526, 49] on div "× Close Subtract Points ?" at bounding box center [405, 50] width 254 height 25
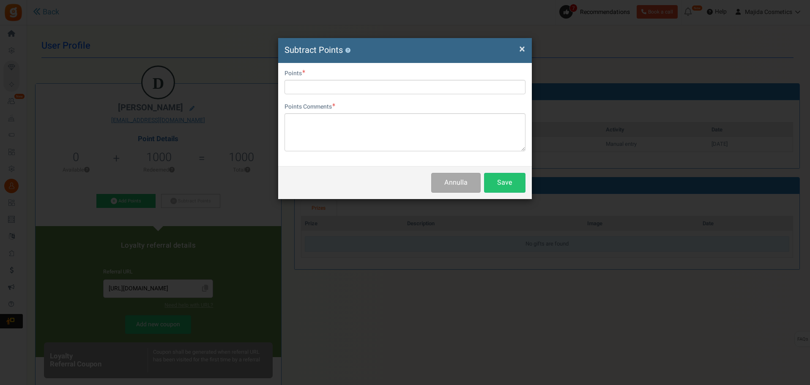
click at [519, 48] on h4 "Subtract Points ?" at bounding box center [405, 50] width 241 height 12
click at [522, 50] on span "×" at bounding box center [522, 49] width 6 height 16
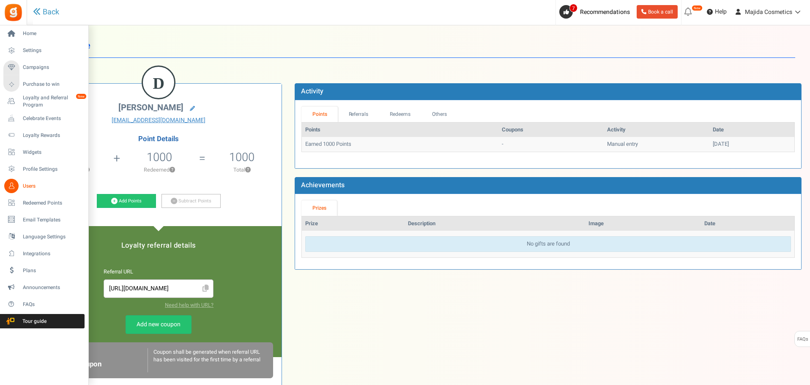
click at [25, 184] on span "Users" at bounding box center [52, 186] width 59 height 7
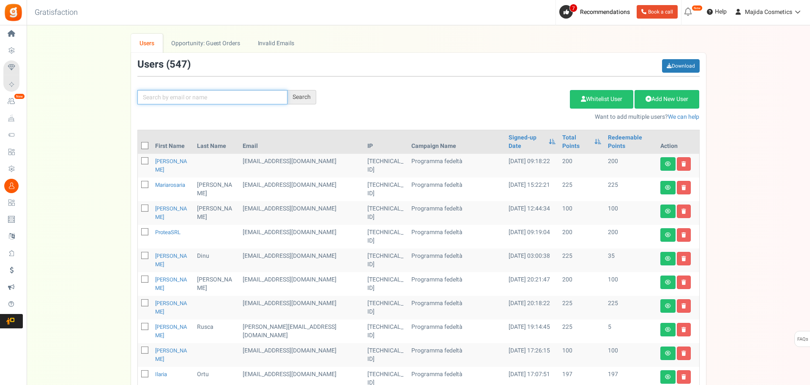
click at [228, 101] on input "text" at bounding box center [212, 97] width 150 height 14
paste input "Veronika Gordienko"
click at [287, 102] on input "Veronika Gordienko" at bounding box center [212, 97] width 150 height 14
type input "Veronika Gordienko"
click at [310, 92] on div "Search" at bounding box center [302, 97] width 29 height 14
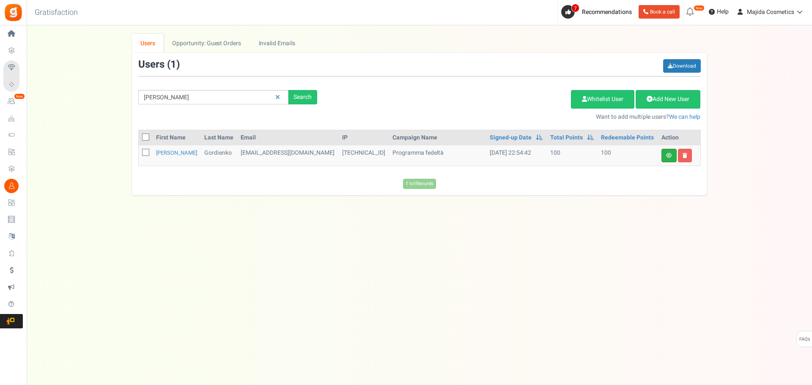
click at [668, 158] on icon at bounding box center [669, 155] width 6 height 5
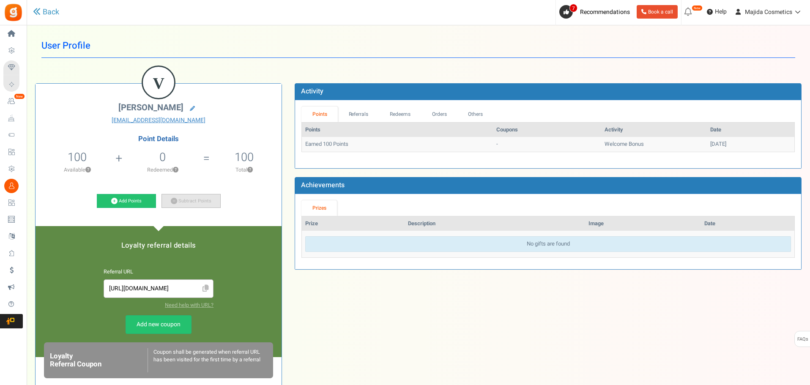
click at [187, 203] on link "Subtract Points" at bounding box center [191, 201] width 59 height 14
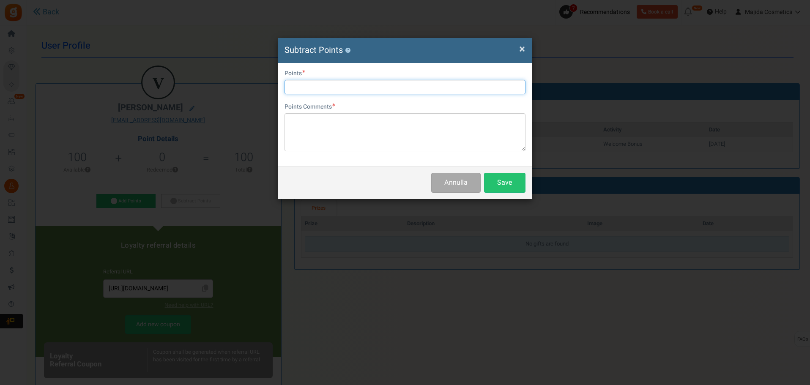
click at [307, 88] on input "text" at bounding box center [405, 87] width 241 height 14
type input "100"
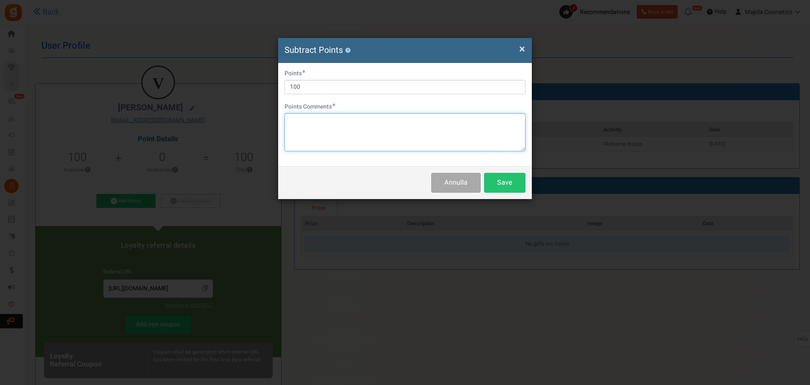
click at [377, 131] on textarea at bounding box center [405, 132] width 241 height 38
type textarea "no points for istr,"
click at [505, 176] on button "Save" at bounding box center [504, 183] width 41 height 20
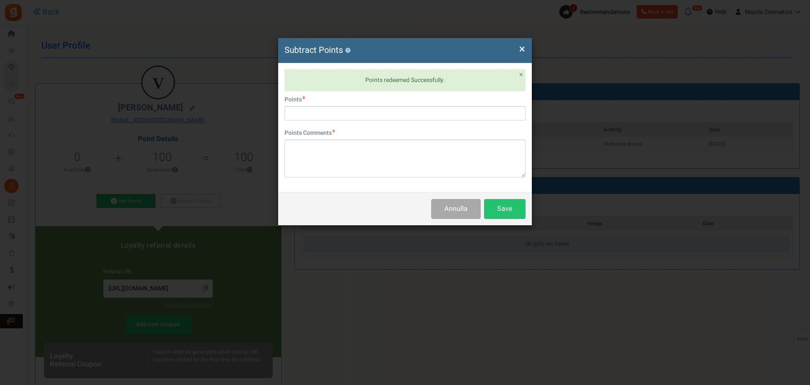
click at [519, 51] on span "×" at bounding box center [522, 49] width 6 height 16
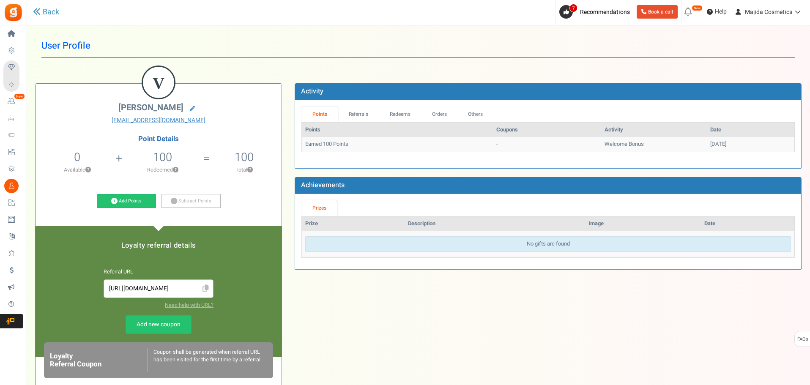
click at [0, 0] on span "Users" at bounding box center [0, 0] width 0 height 0
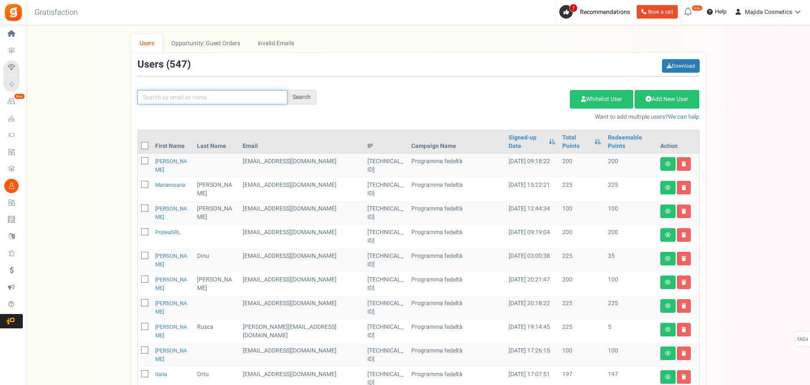
click at [202, 101] on input "text" at bounding box center [212, 97] width 150 height 14
paste input "Nicole Bortuna"
type input "Nicole Bortuna"
click at [305, 100] on div "Search" at bounding box center [302, 97] width 29 height 14
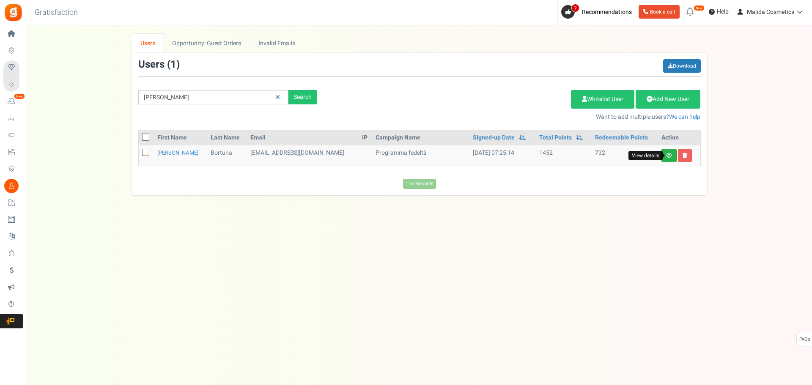
click at [667, 157] on icon at bounding box center [669, 155] width 6 height 5
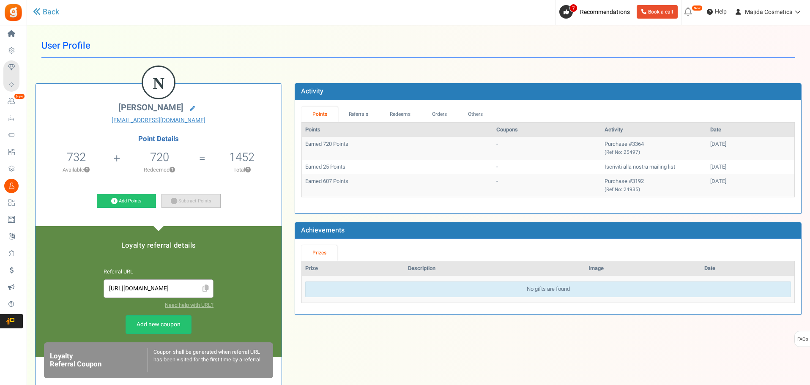
click at [179, 204] on link "Subtract Points" at bounding box center [191, 201] width 59 height 14
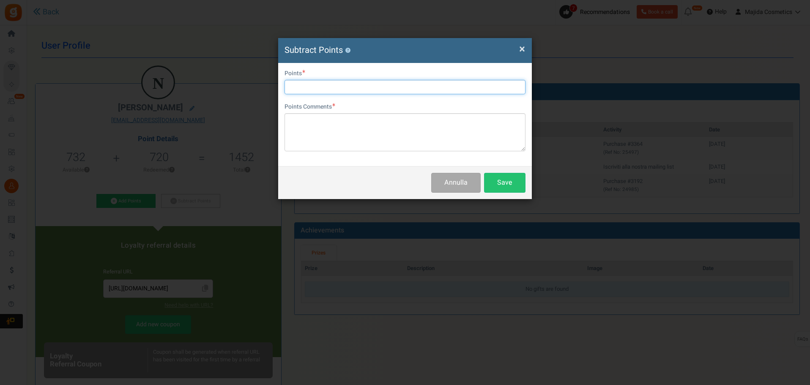
click at [345, 88] on input "text" at bounding box center [405, 87] width 241 height 14
type input "732"
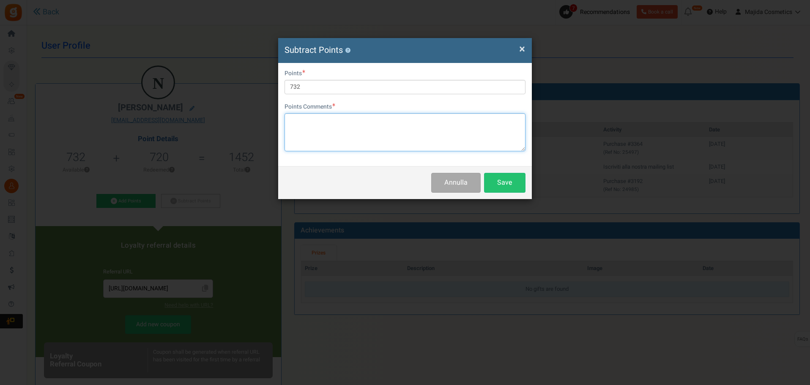
click at [367, 144] on textarea at bounding box center [405, 132] width 241 height 38
type textarea "no points for istr"
click at [494, 178] on button "Save" at bounding box center [504, 183] width 41 height 20
click at [525, 48] on h4 "Subtract Points ?" at bounding box center [405, 50] width 241 height 12
drag, startPoint x: 524, startPoint y: 49, endPoint x: 407, endPoint y: 117, distance: 135.2
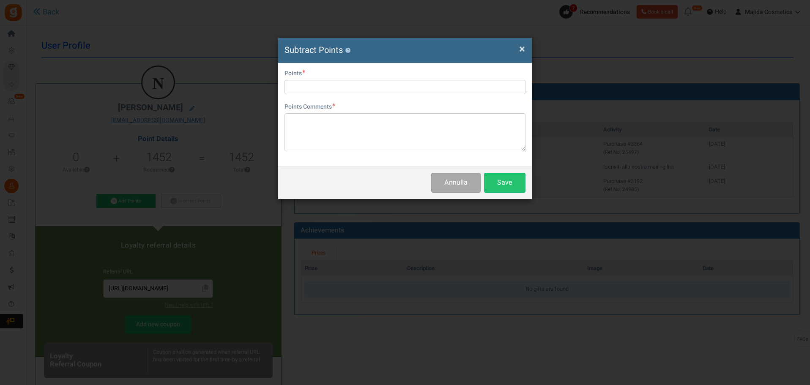
click at [524, 49] on span "×" at bounding box center [522, 49] width 6 height 16
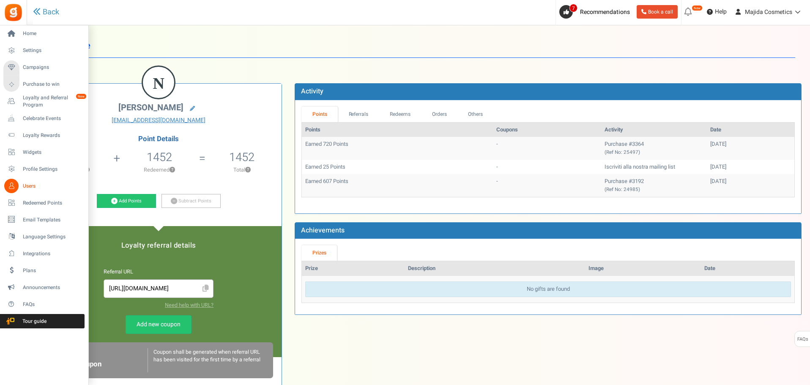
click at [31, 186] on span "Users" at bounding box center [52, 186] width 59 height 7
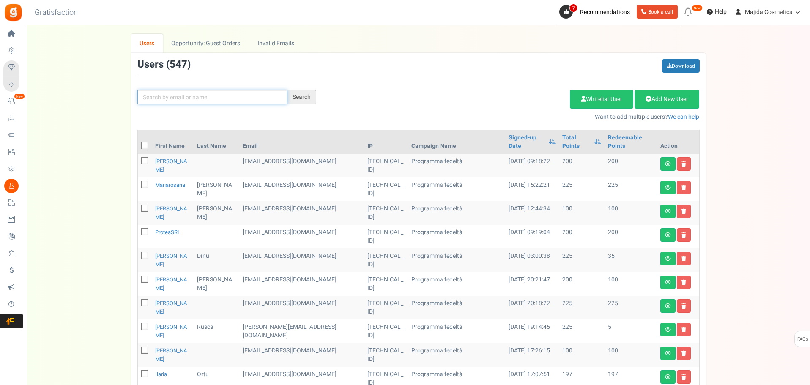
click at [185, 104] on input "text" at bounding box center [212, 97] width 150 height 14
paste input "Edit | Delete | View | Send password reset federi"
click at [248, 96] on input "Edit | Delete | View | Send password reset federi" at bounding box center [212, 97] width 150 height 14
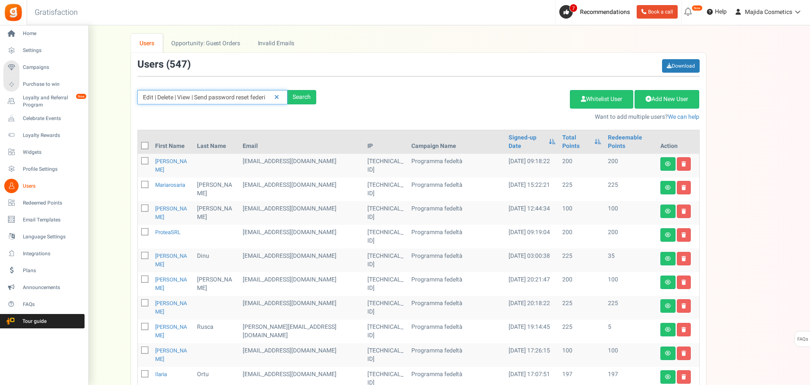
drag, startPoint x: 253, startPoint y: 96, endPoint x: 0, endPoint y: 109, distance: 252.8
click at [0, 109] on div "Home Settings Campaigns Purchase to win Loyalty and Referral Program New Celebr…" at bounding box center [405, 366] width 810 height 683
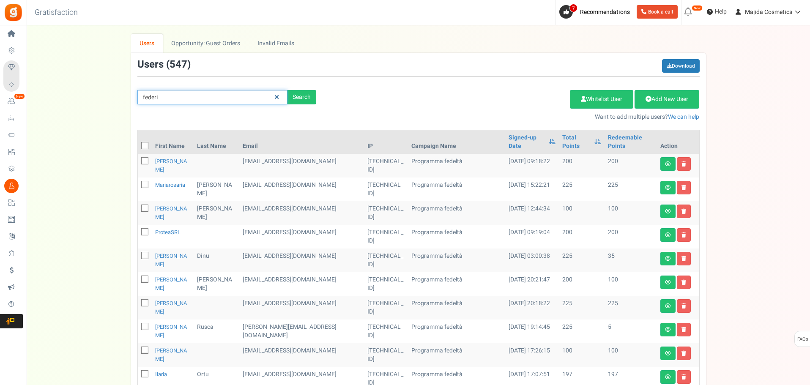
paste input "federica rubeca"
type input "federica rubeca"
click at [304, 92] on div "Search" at bounding box center [302, 97] width 29 height 14
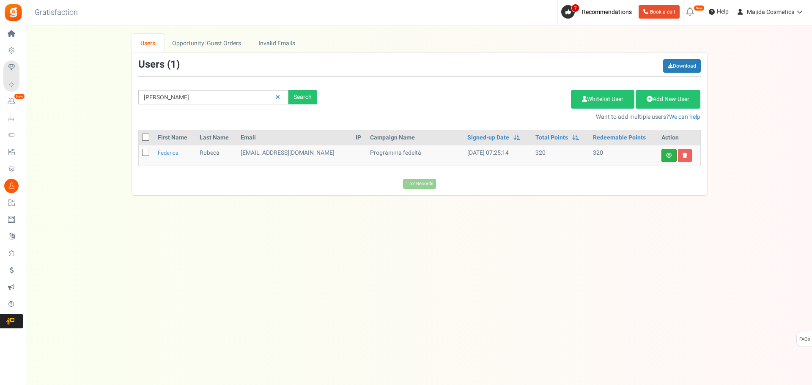
click at [664, 153] on link at bounding box center [669, 156] width 15 height 14
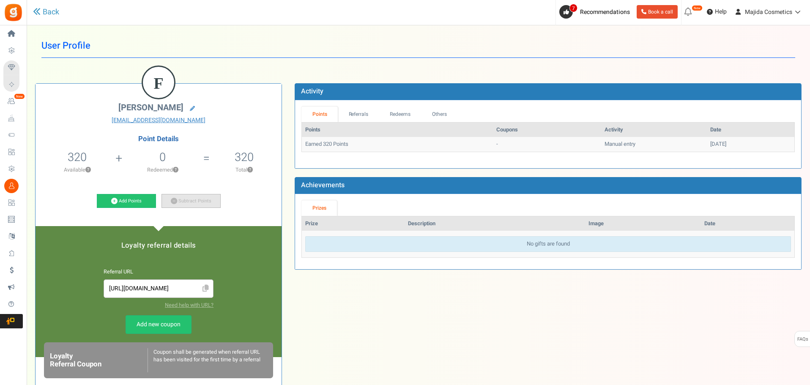
click at [205, 201] on link "Subtract Points" at bounding box center [191, 201] width 59 height 14
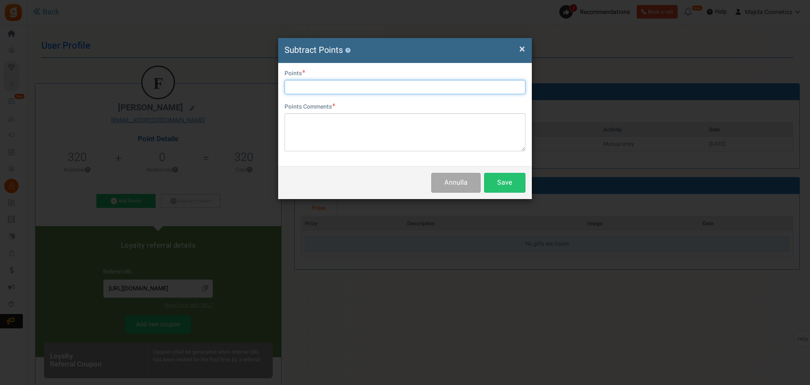
click at [331, 93] on input "text" at bounding box center [405, 87] width 241 height 14
type input "320"
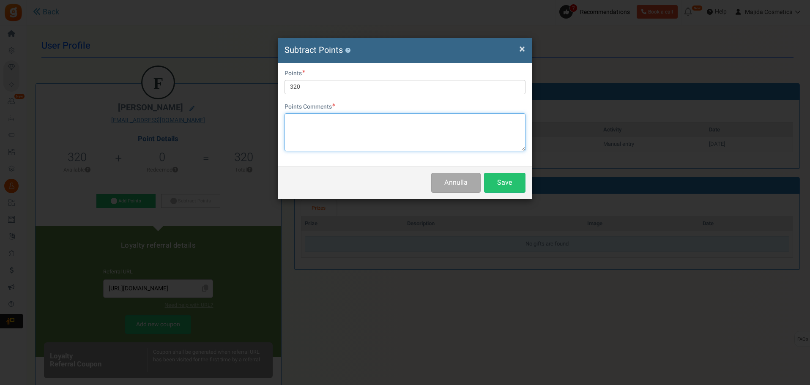
click at [339, 129] on textarea at bounding box center [405, 132] width 241 height 38
type textarea "no points for istr."
click at [503, 187] on button "Save" at bounding box center [504, 183] width 41 height 20
click at [521, 48] on span "×" at bounding box center [522, 49] width 6 height 16
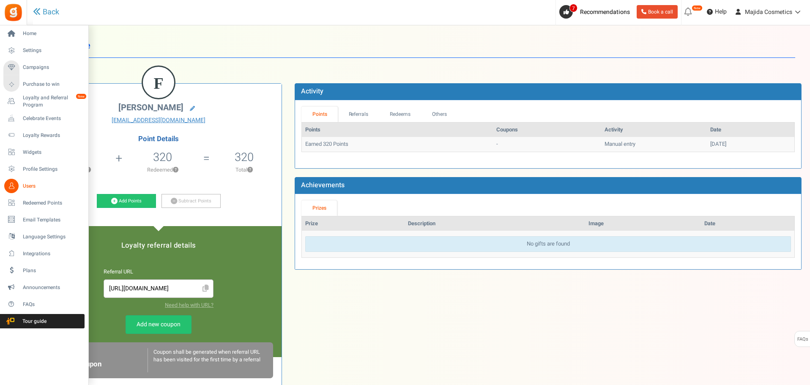
click at [30, 184] on span "Users" at bounding box center [52, 186] width 59 height 7
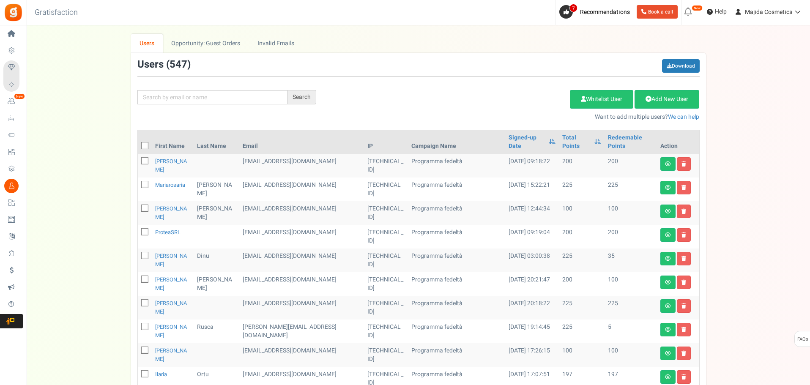
click at [190, 112] on div "Search Add Etsy Order Delete Selected Users Import Users Spam Protection Subtra…" at bounding box center [418, 90] width 575 height 62
click at [191, 105] on div "Search Add Etsy Order Delete Selected Users Import Users Spam Protection Subtra…" at bounding box center [418, 90] width 575 height 62
click at [191, 102] on input "text" at bounding box center [212, 97] width 150 height 14
paste input "Antonina Shchepakina"
type input "Antonina Shchepakina"
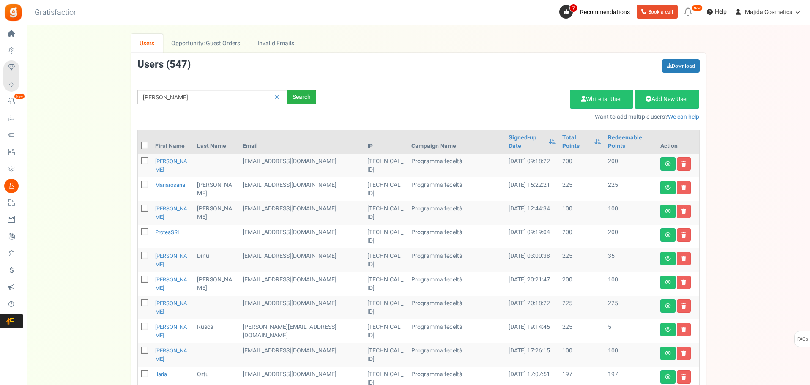
click at [308, 101] on div "Search" at bounding box center [302, 97] width 29 height 14
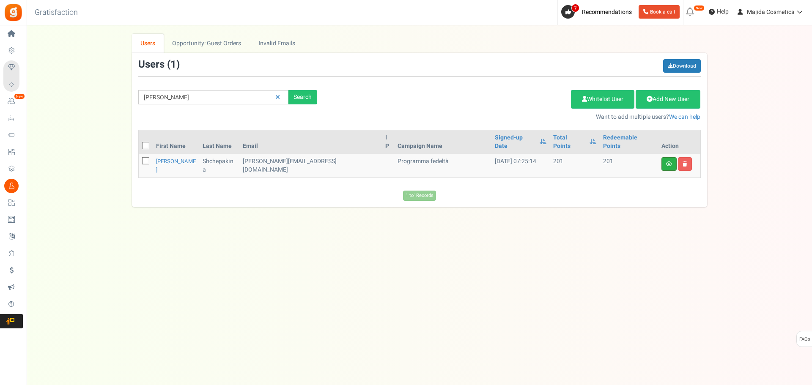
click at [666, 157] on link at bounding box center [669, 164] width 15 height 14
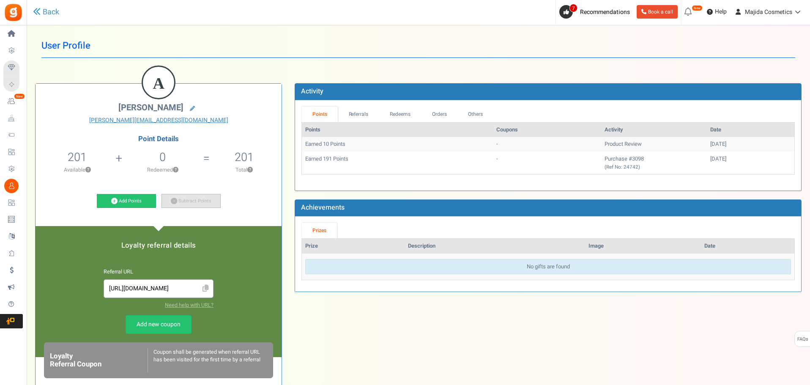
click at [193, 198] on link "Subtract Points" at bounding box center [191, 201] width 59 height 14
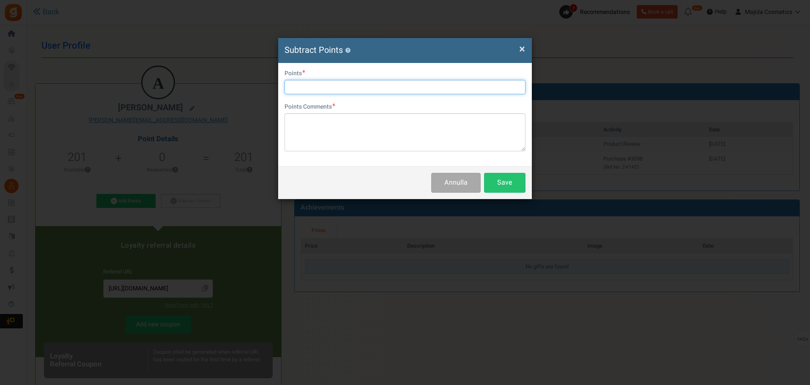
click at [301, 86] on input "text" at bounding box center [405, 87] width 241 height 14
type input "201"
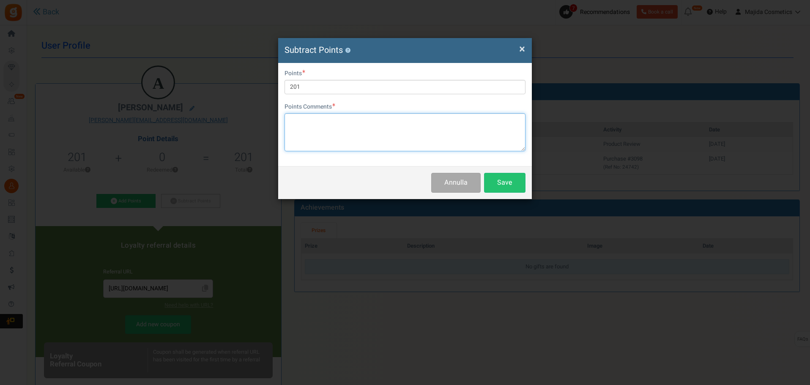
click at [307, 129] on textarea at bounding box center [405, 132] width 241 height 38
type textarea "no points for istr."
click at [515, 179] on button "Save" at bounding box center [504, 183] width 41 height 20
